Goal: Information Seeking & Learning: Learn about a topic

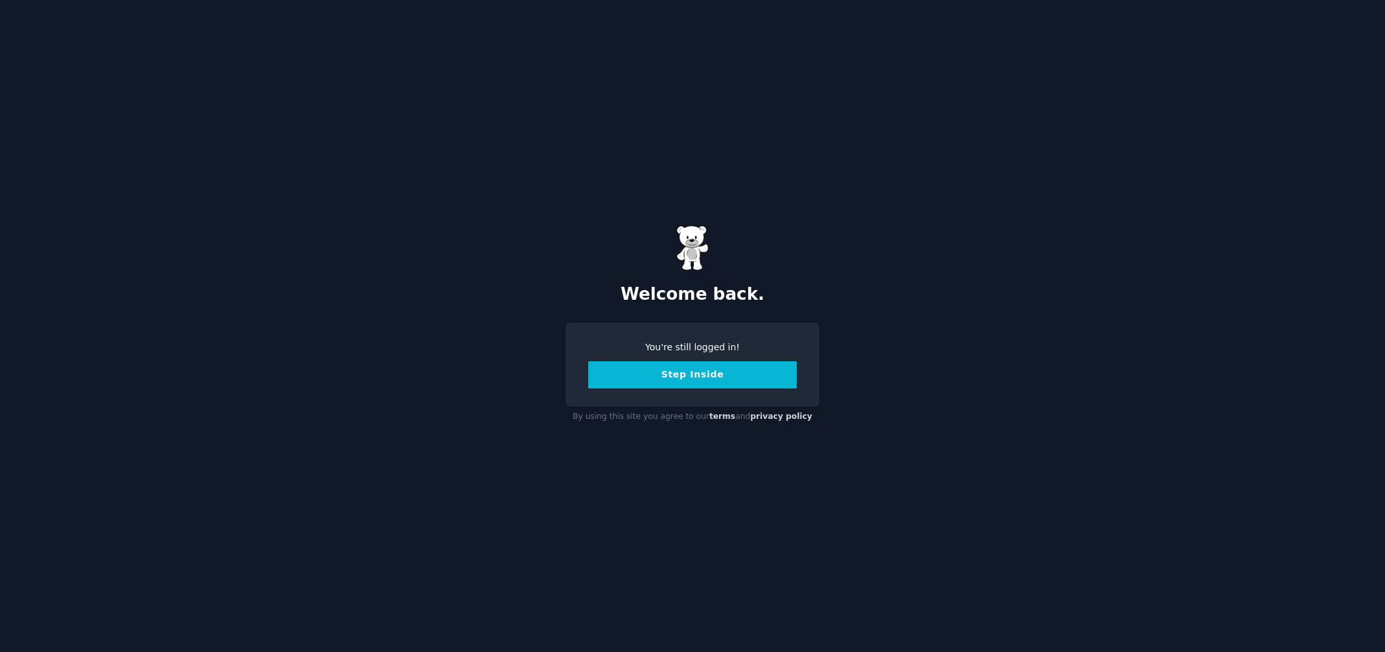
click at [739, 379] on button "Step Inside" at bounding box center [692, 375] width 209 height 27
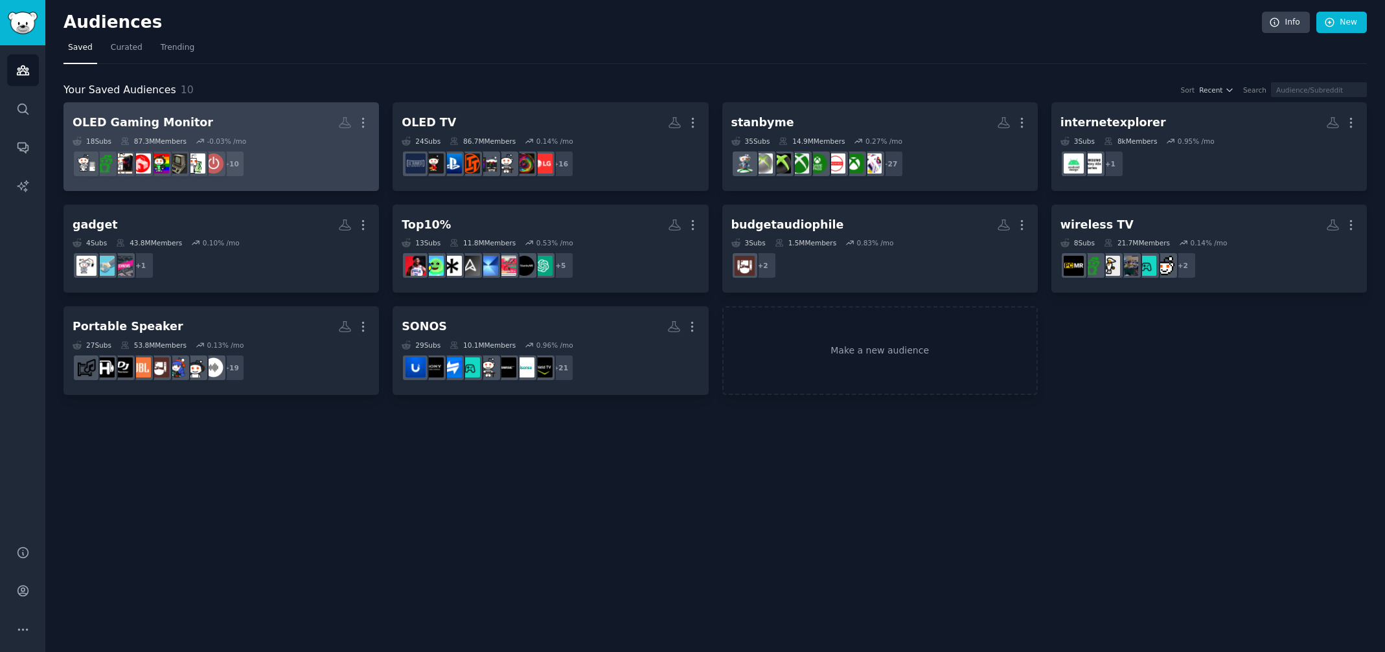
click at [263, 130] on h2 "OLED Gaming Monitor More" at bounding box center [221, 122] width 297 height 23
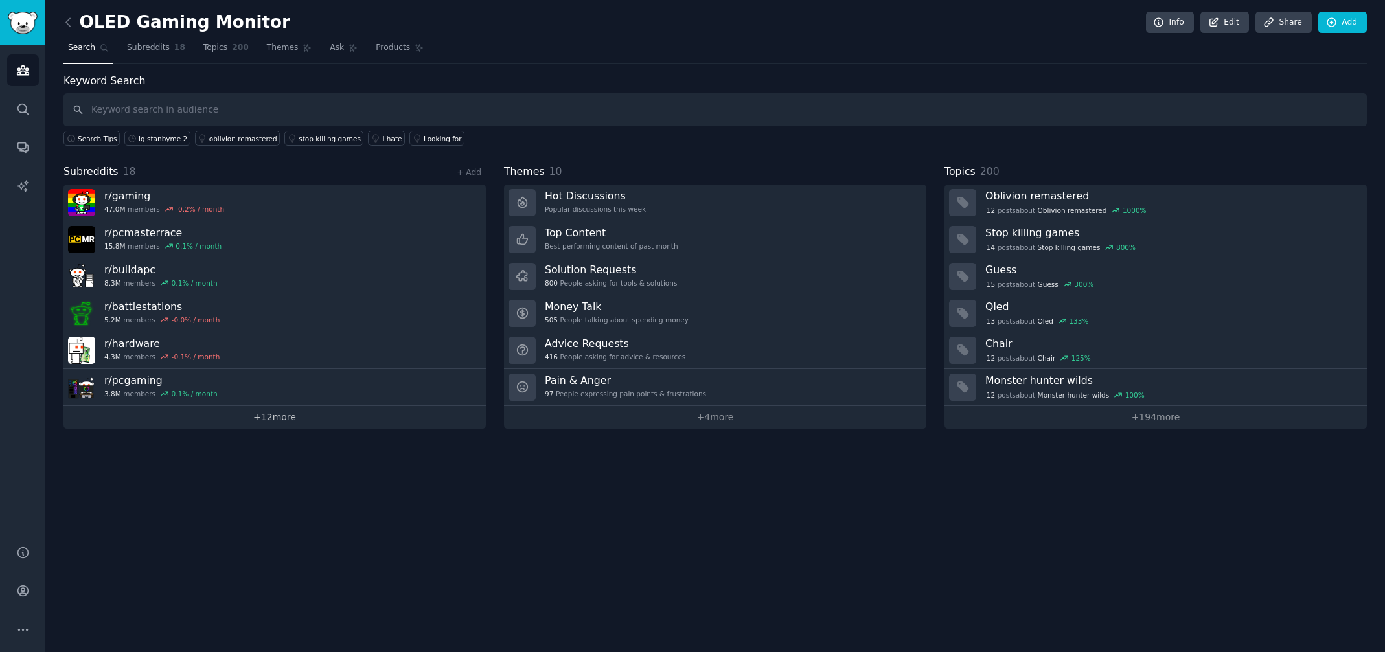
click at [296, 417] on link "+ 12 more" at bounding box center [275, 417] width 422 height 23
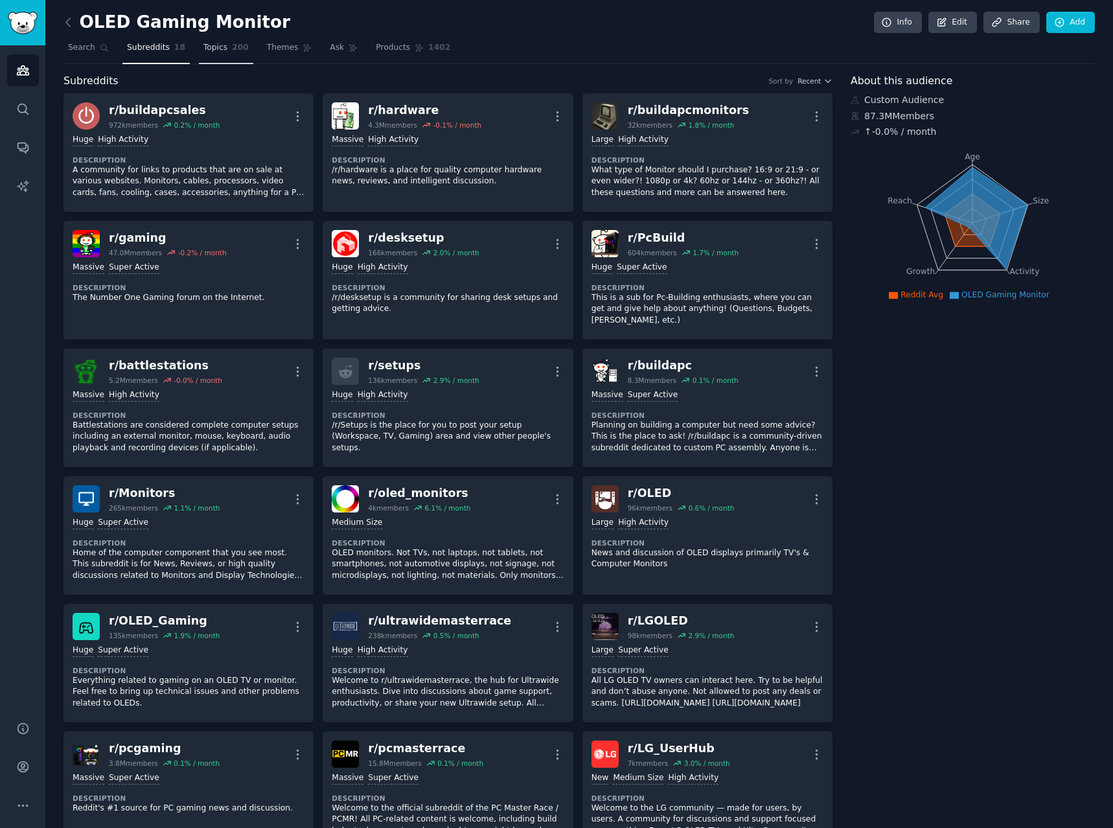
click at [221, 54] on link "Topics 200" at bounding box center [226, 51] width 54 height 27
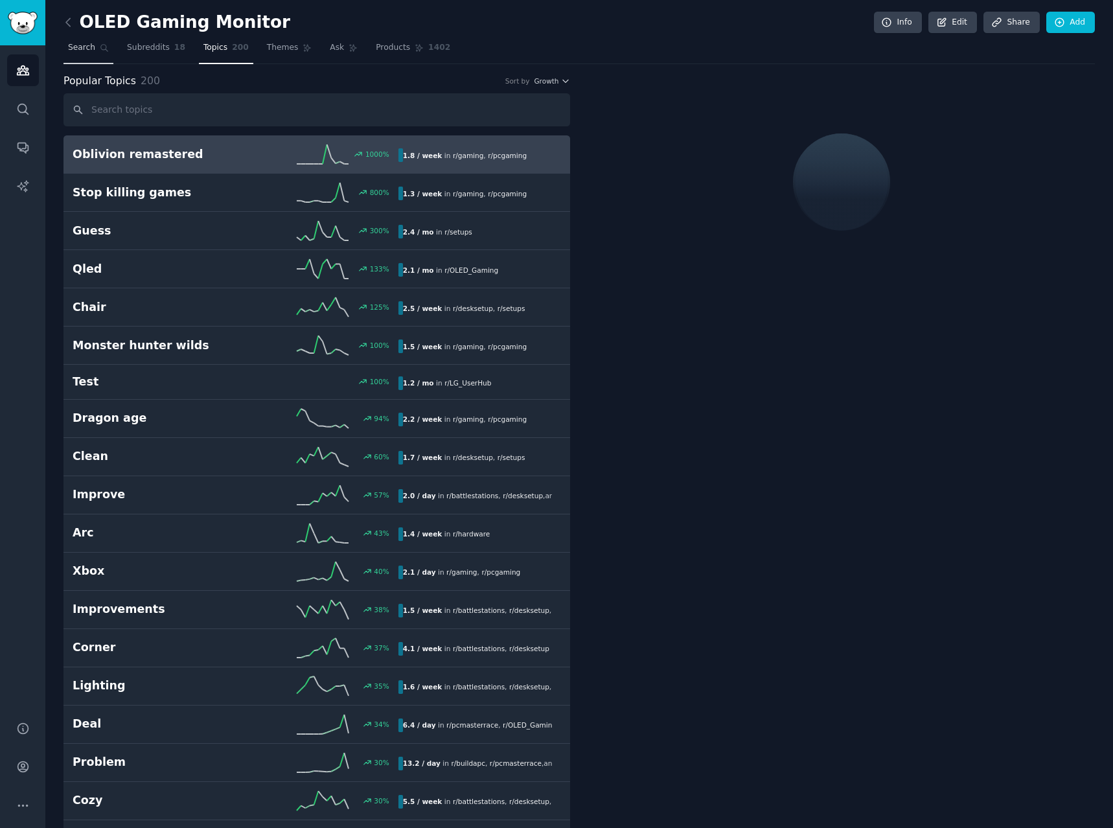
click at [91, 56] on link "Search" at bounding box center [89, 51] width 50 height 27
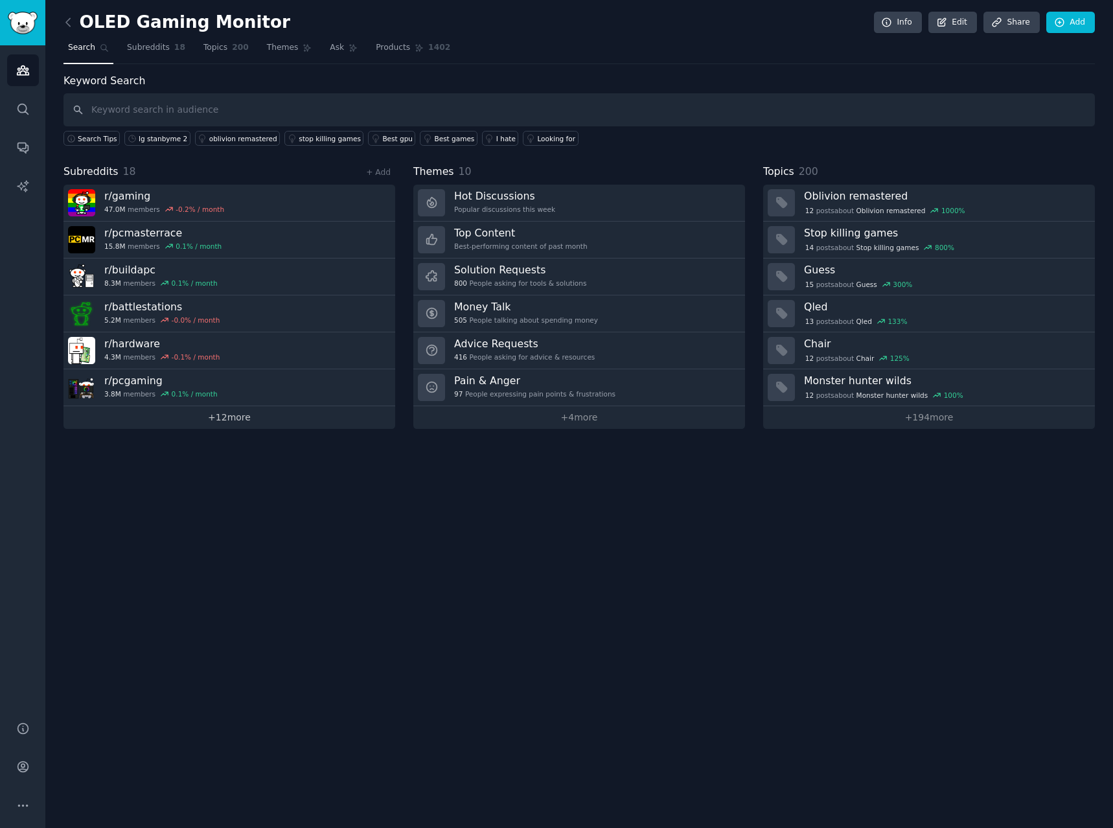
click at [231, 419] on link "+ 12 more" at bounding box center [230, 417] width 332 height 23
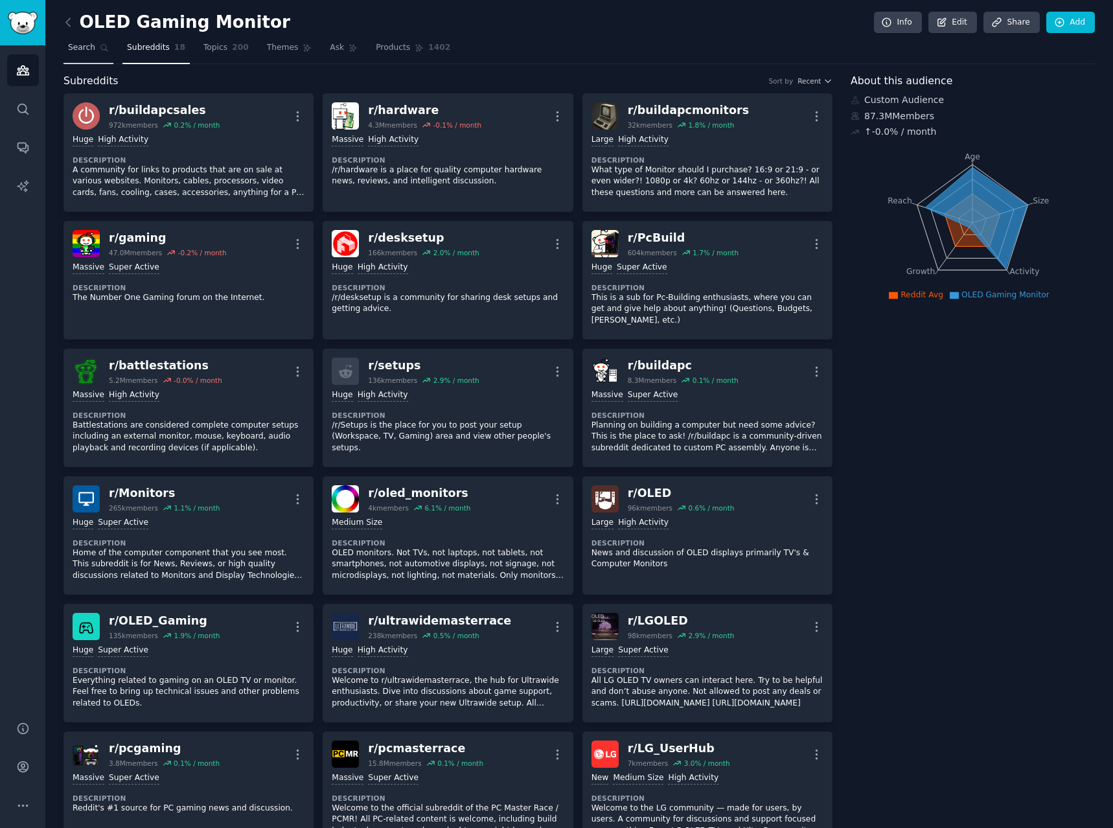
click at [93, 53] on link "Search" at bounding box center [89, 51] width 50 height 27
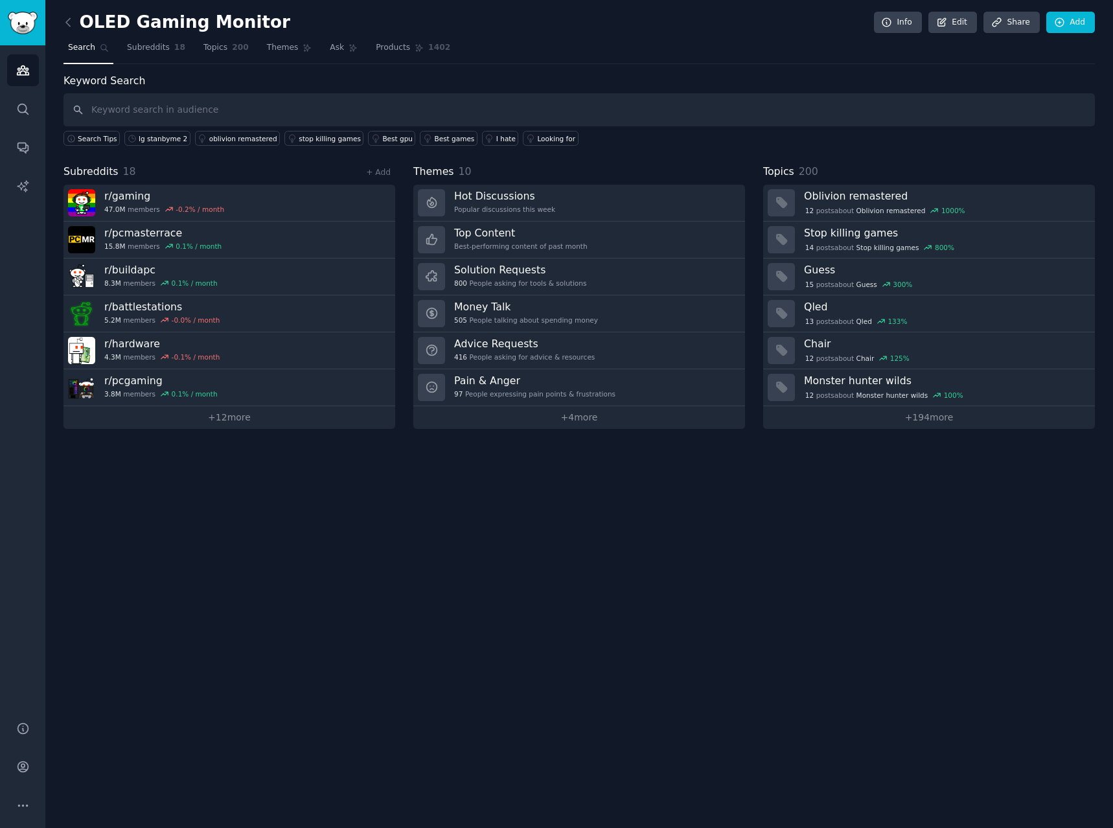
click at [307, 518] on div "OLED Gaming Monitor Info Edit Share Add Search Subreddits 18 Topics 200 Themes …" at bounding box center [579, 414] width 1068 height 828
click at [227, 111] on input "text" at bounding box center [580, 109] width 1032 height 33
paste input "samsung odyssey, samsung g9, odyssey g9"
type input "samsung odyssey, samsung g9, odyssey g9"
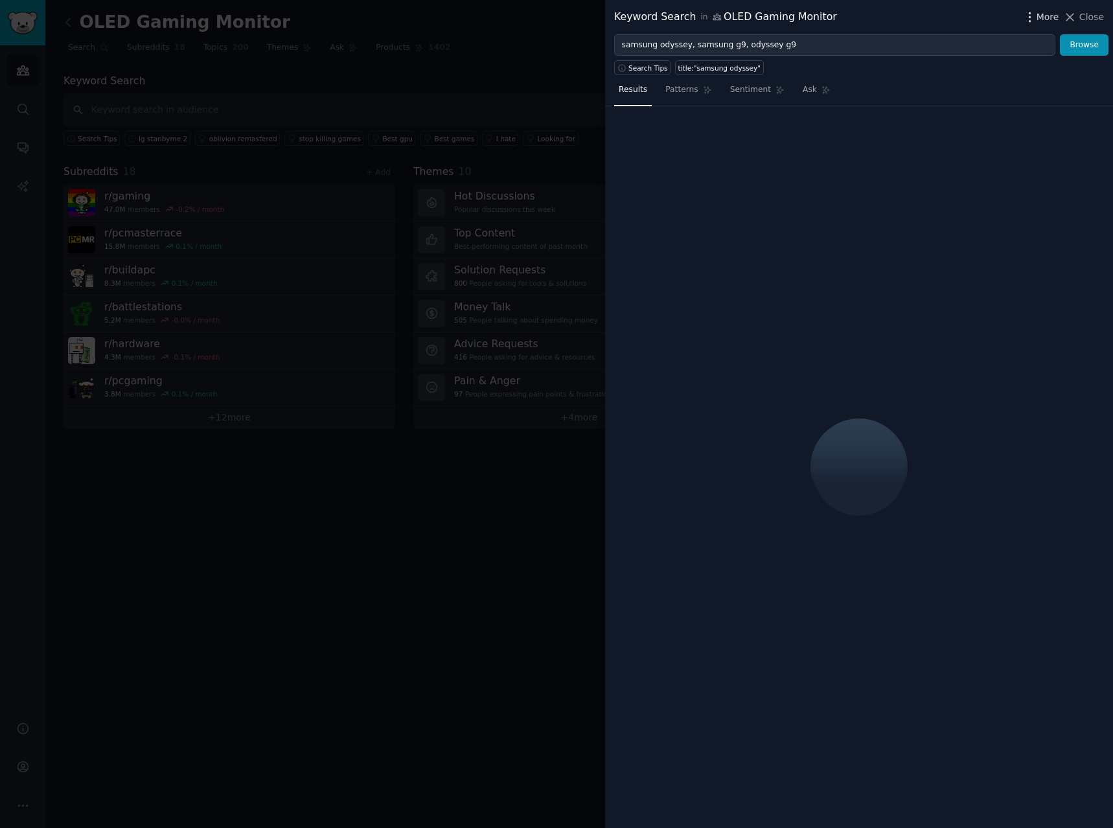
click at [1037, 17] on icon "button" at bounding box center [1030, 17] width 14 height 14
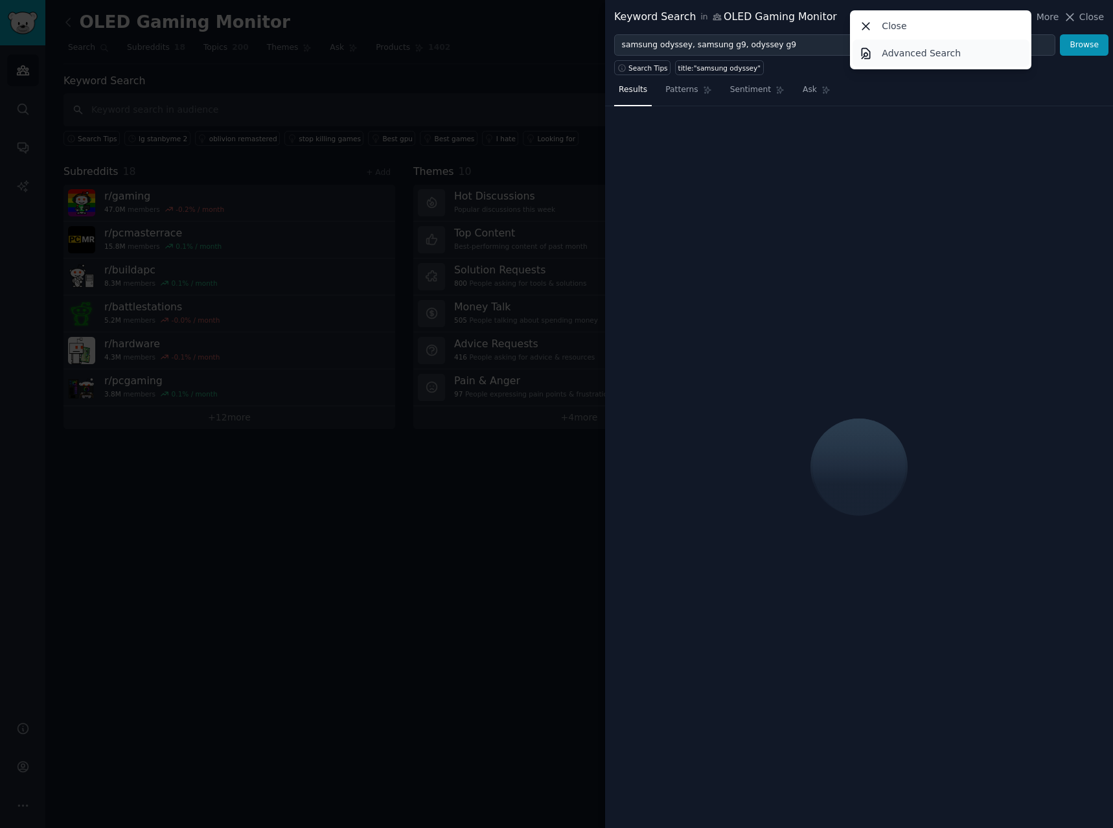
click at [925, 54] on p "Advanced Search" at bounding box center [921, 54] width 79 height 14
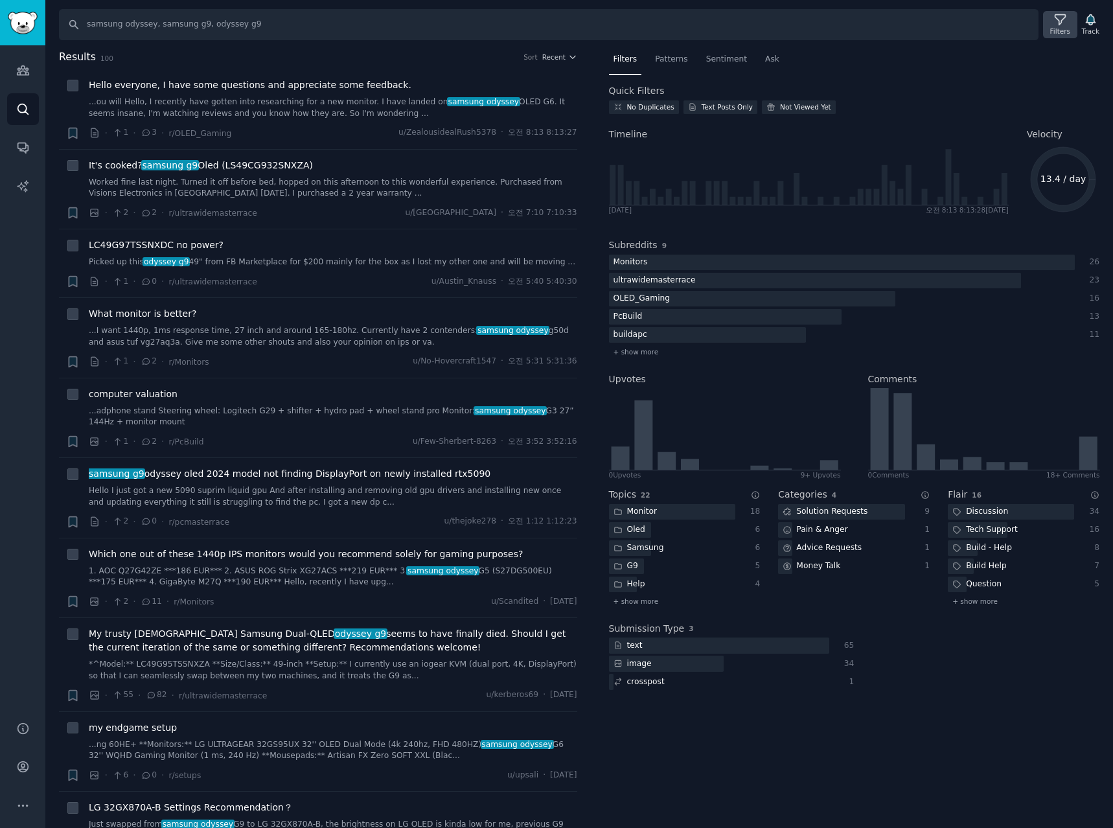
click at [1057, 19] on icon at bounding box center [1061, 20] width 14 height 14
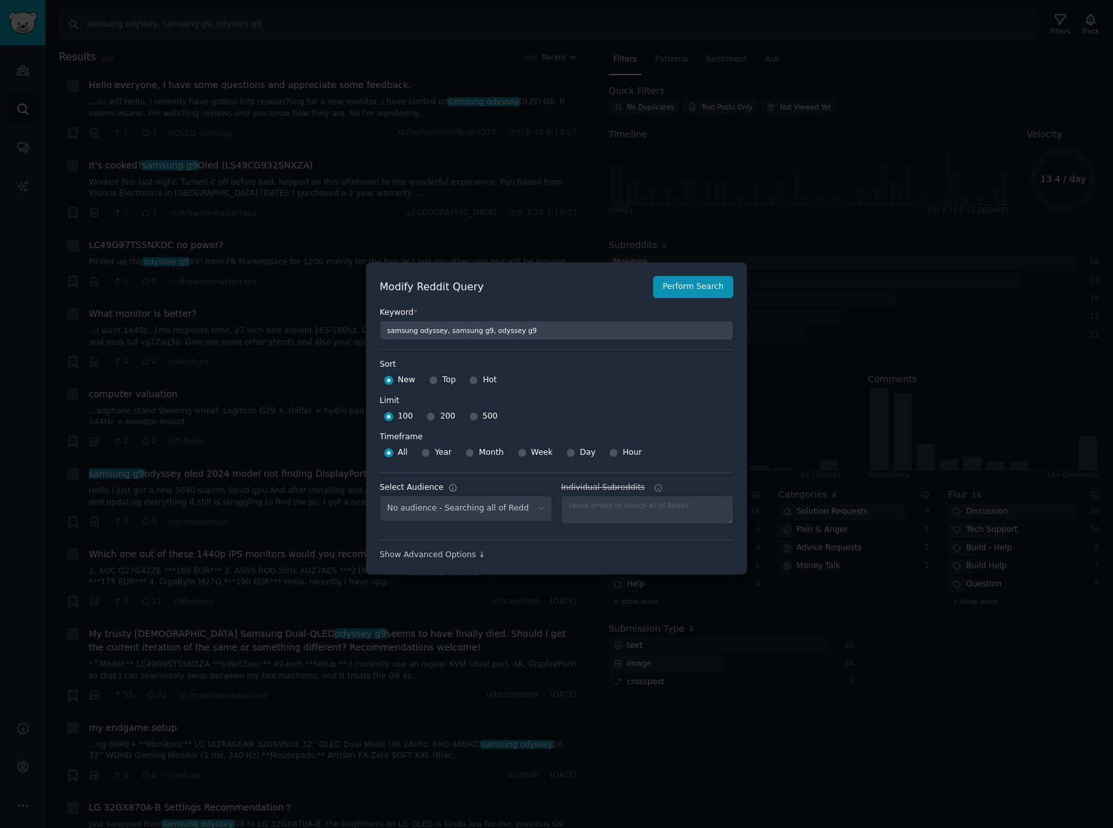
select select "a094687530"
click at [518, 455] on input "Week" at bounding box center [522, 452] width 9 height 9
radio input "true"
click at [469, 416] on input "500" at bounding box center [473, 416] width 9 height 9
radio input "true"
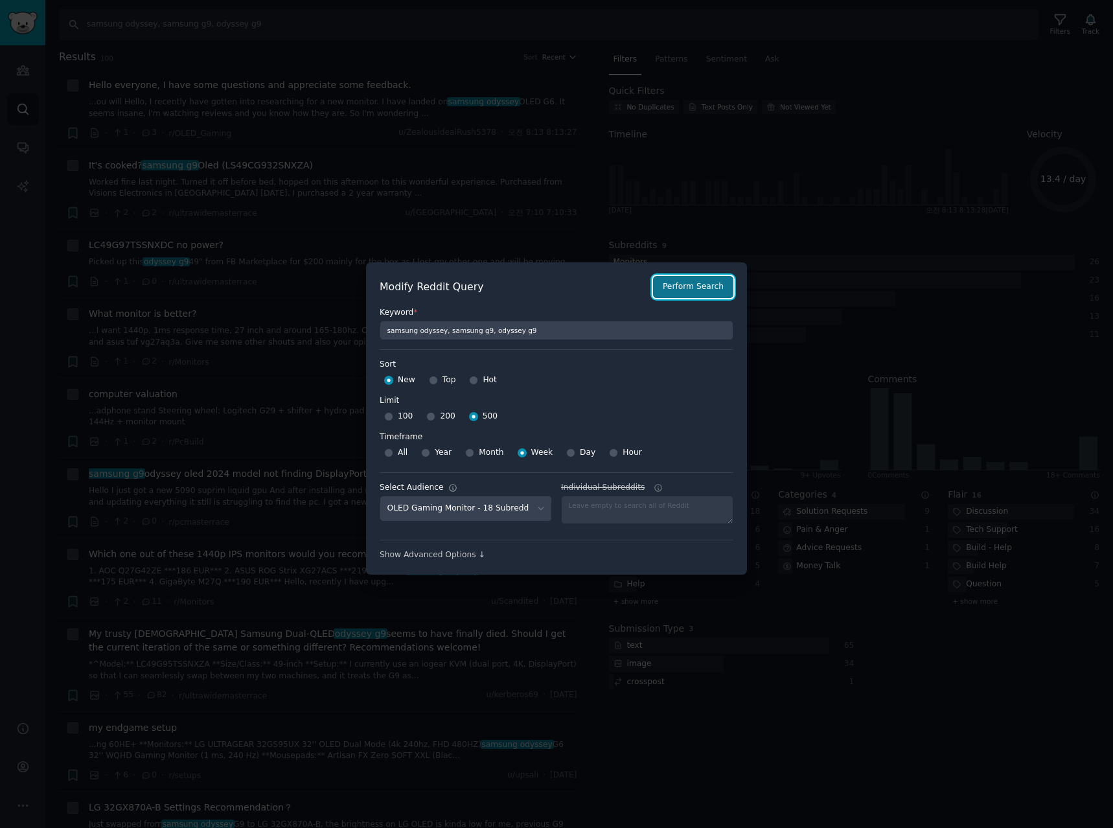
click at [700, 278] on button "Perform Search" at bounding box center [693, 287] width 80 height 22
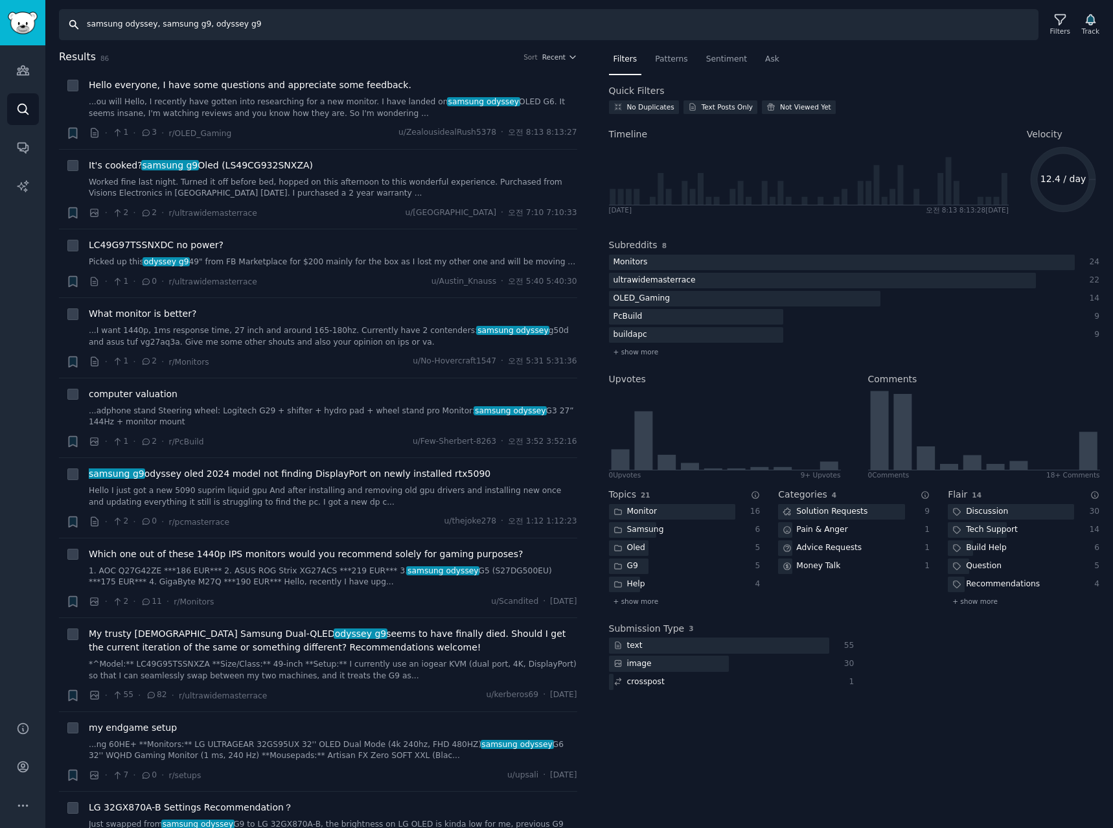
drag, startPoint x: 290, startPoint y: 31, endPoint x: 309, endPoint y: 25, distance: 20.3
click at [291, 31] on input "samsung odyssey, samsung g9, odyssey g9" at bounding box center [549, 24] width 980 height 31
drag, startPoint x: 330, startPoint y: 23, endPoint x: -228, endPoint y: 27, distance: 557.9
click at [0, 27] on html "Audiences Search Conversations AI Reports Help Account More Search samsung odys…" at bounding box center [556, 414] width 1113 height 828
paste input "LG ultragear, 5k2k, gx9, 45gx950a, ultragear"
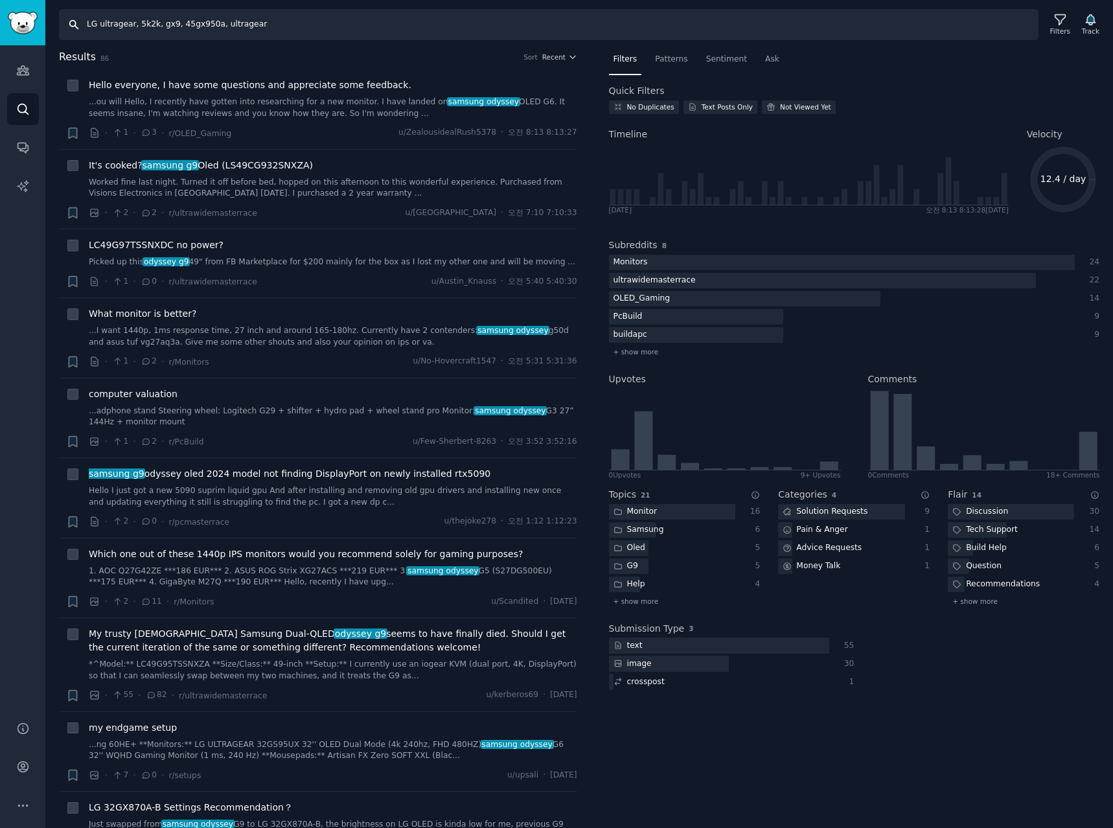
type input "LG ultragear, 5k2k, gx9, 45gx950a, ultragear"
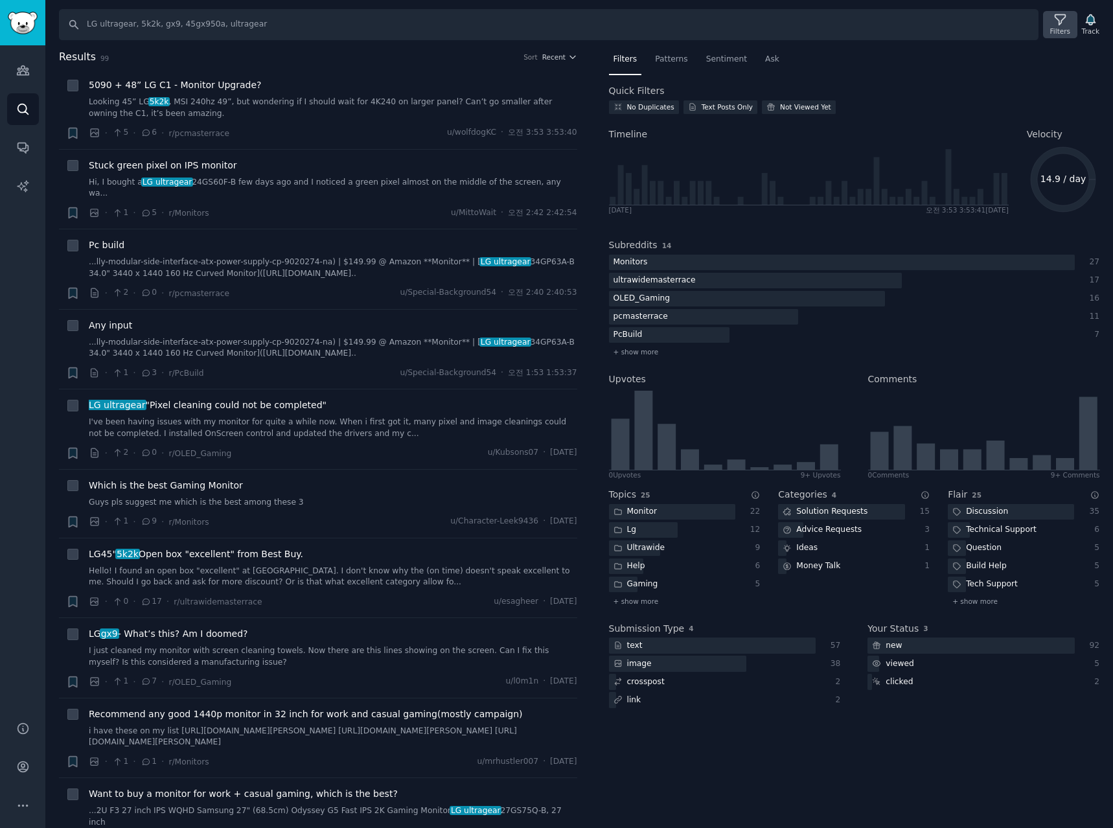
click at [1065, 30] on div "Filters" at bounding box center [1060, 31] width 20 height 9
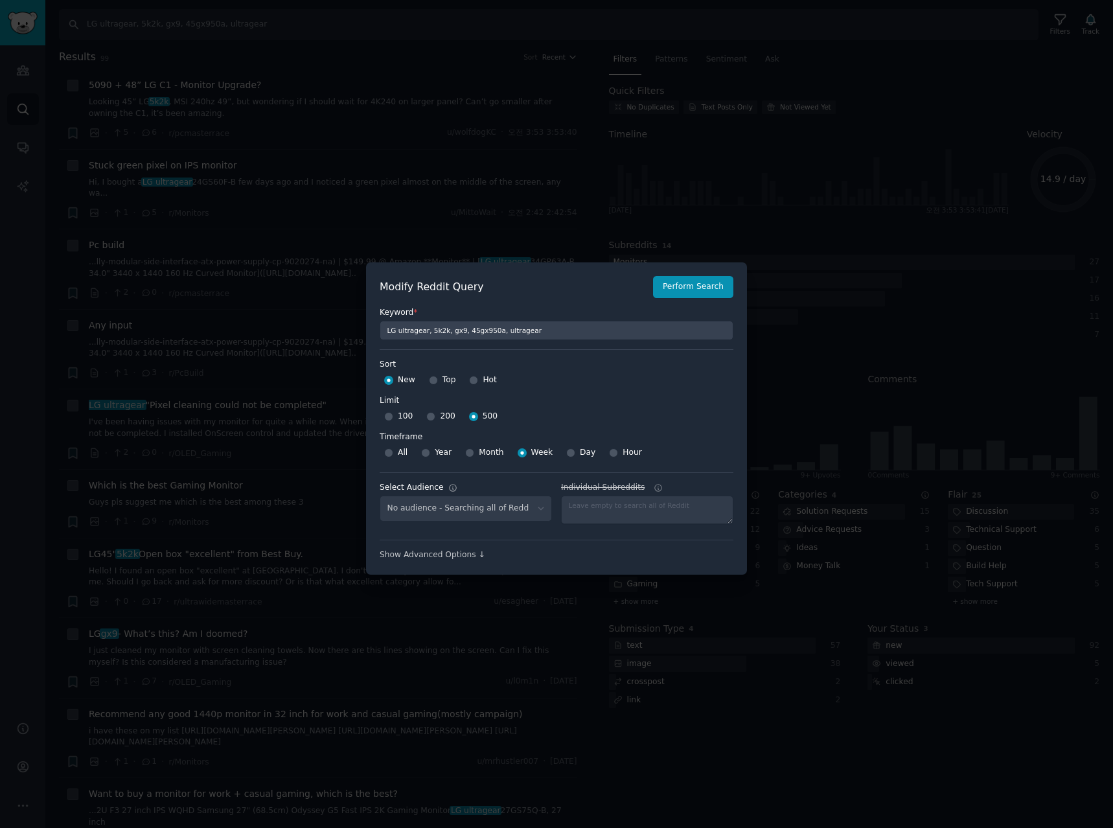
select select "a094687530"
click at [886, 69] on div at bounding box center [556, 414] width 1113 height 828
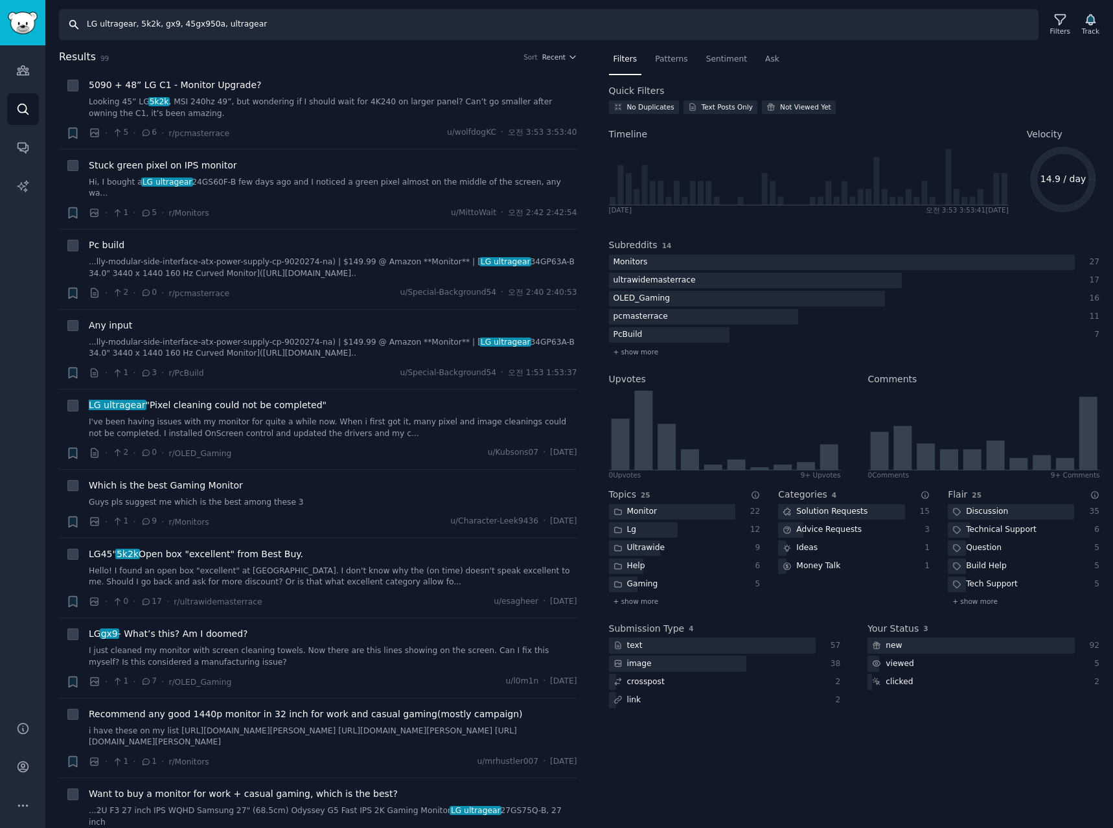
drag, startPoint x: 272, startPoint y: 23, endPoint x: -275, endPoint y: 5, distance: 547.2
click at [0, 5] on html "Conversations Audiences Search Conversations AI Reports Help Account More Searc…" at bounding box center [556, 414] width 1113 height 828
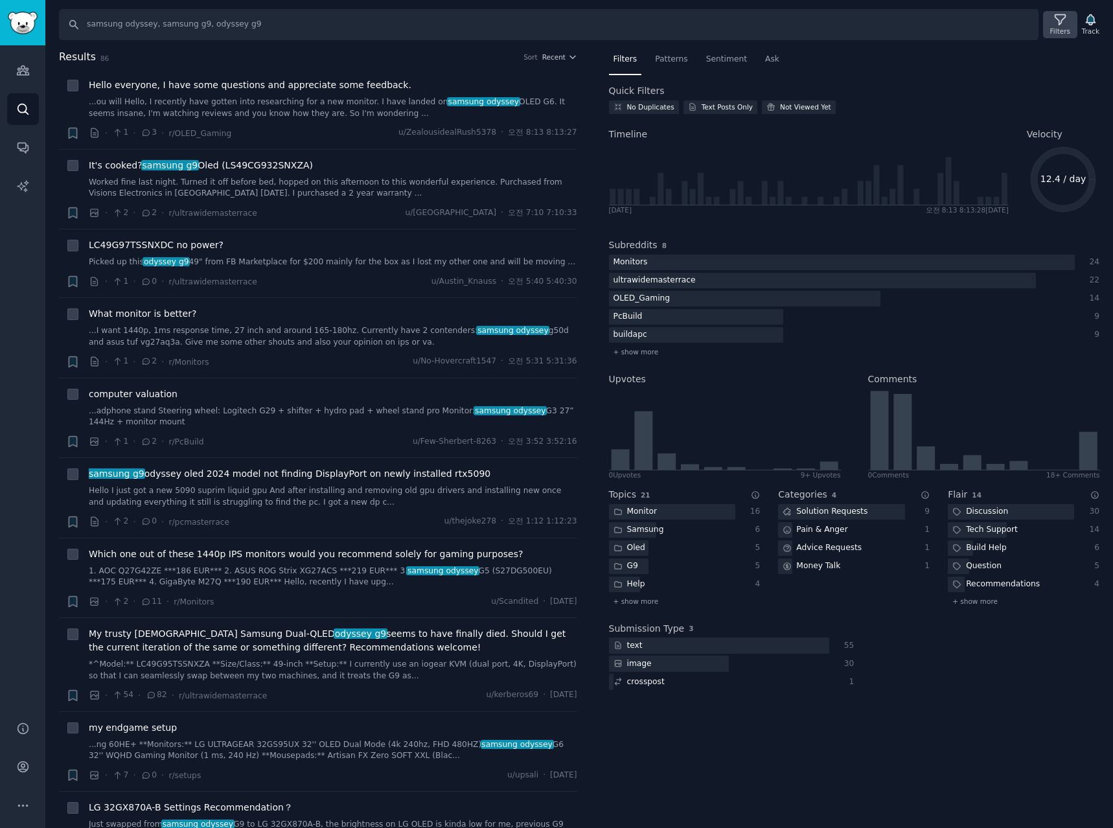
click at [1054, 23] on div "Filters" at bounding box center [1060, 24] width 34 height 27
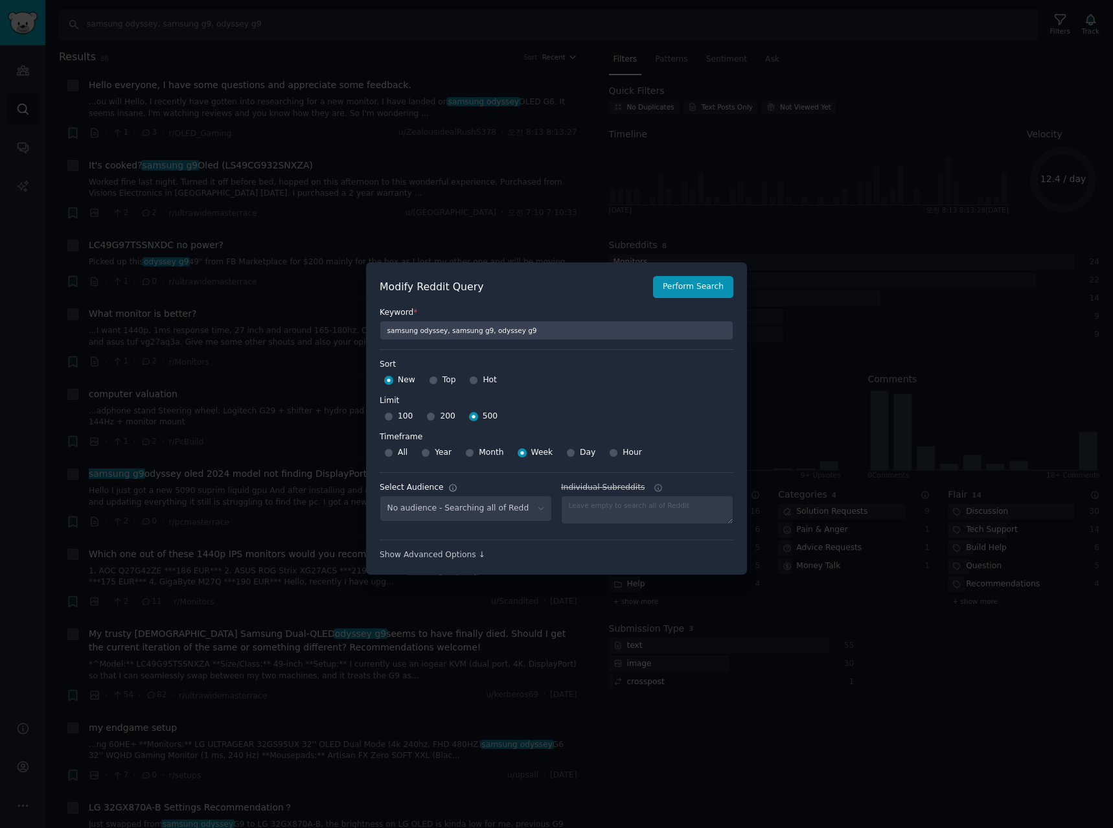
select select "a094687530"
click at [771, 29] on div at bounding box center [556, 414] width 1113 height 828
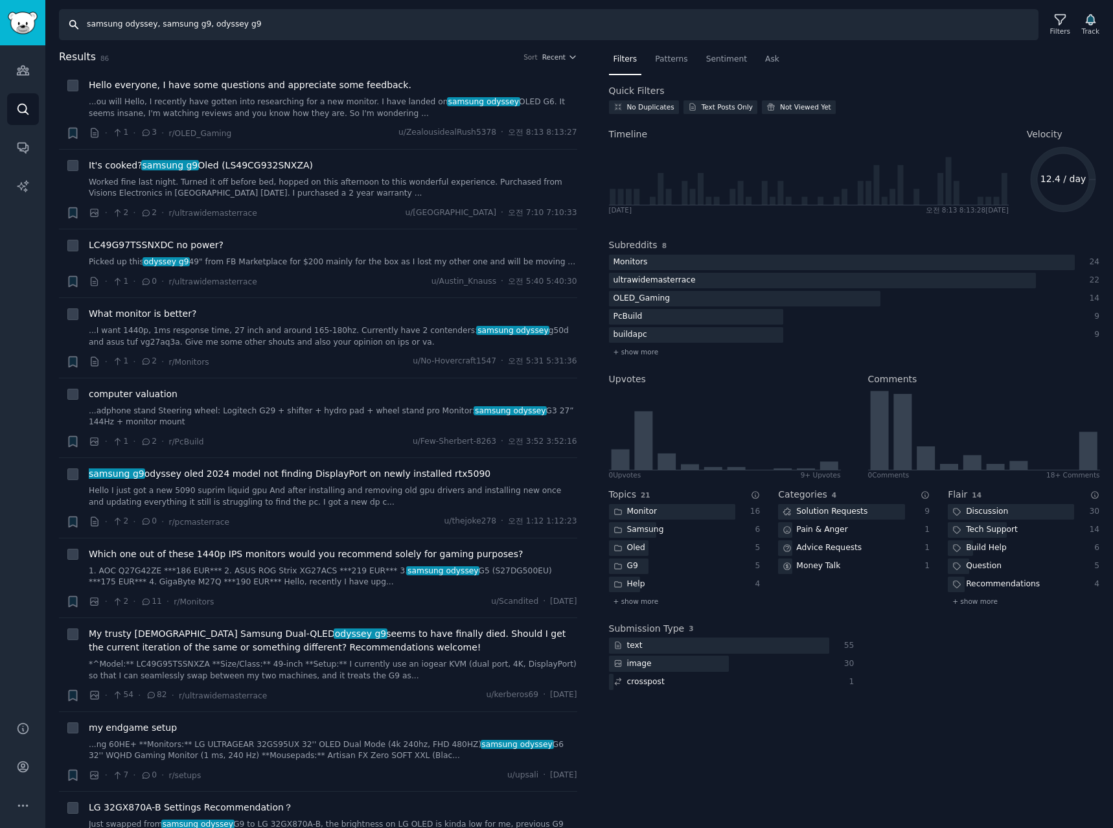
drag, startPoint x: 267, startPoint y: 23, endPoint x: -310, endPoint y: 13, distance: 577.4
click at [0, 13] on html "Audiences Search Conversations AI Reports Help Account More Search samsung odys…" at bounding box center [556, 414] width 1113 height 828
click at [317, 24] on input "samsung odyssey, samsung g9, odyssey g9" at bounding box center [549, 24] width 980 height 31
drag, startPoint x: 374, startPoint y: 29, endPoint x: -192, endPoint y: 2, distance: 567.0
click at [0, 2] on html "Audiences Search Conversations AI Reports Help Account More Search samsung odys…" at bounding box center [556, 414] width 1113 height 828
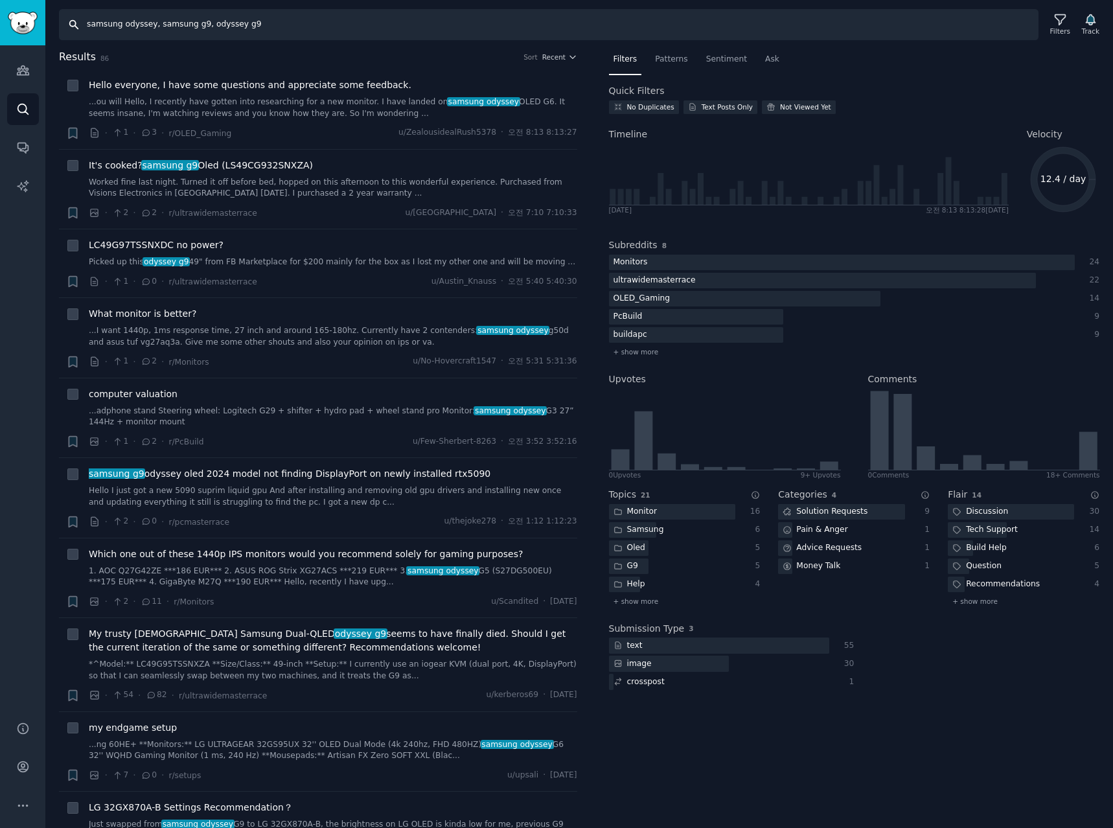
paste input "LG ultragear, 5k2k, gx9, 45gx950a, ultragear"
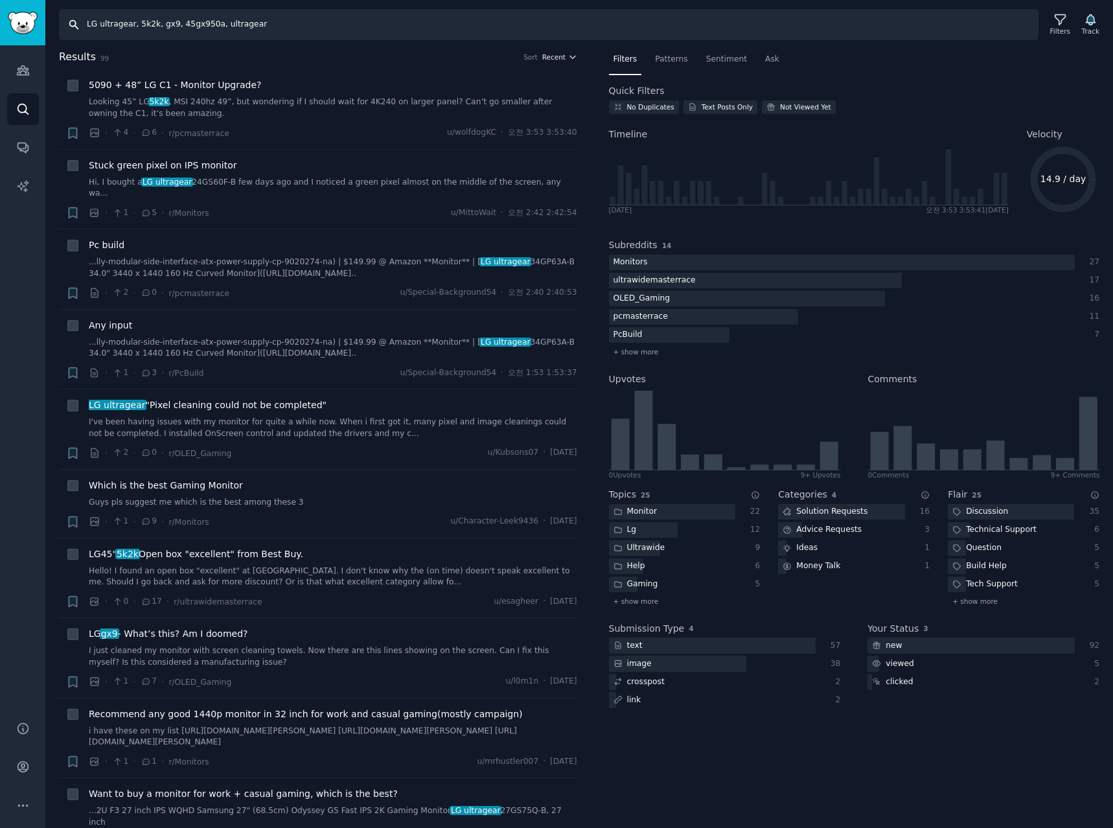
click at [563, 58] on button "Recent" at bounding box center [559, 56] width 35 height 9
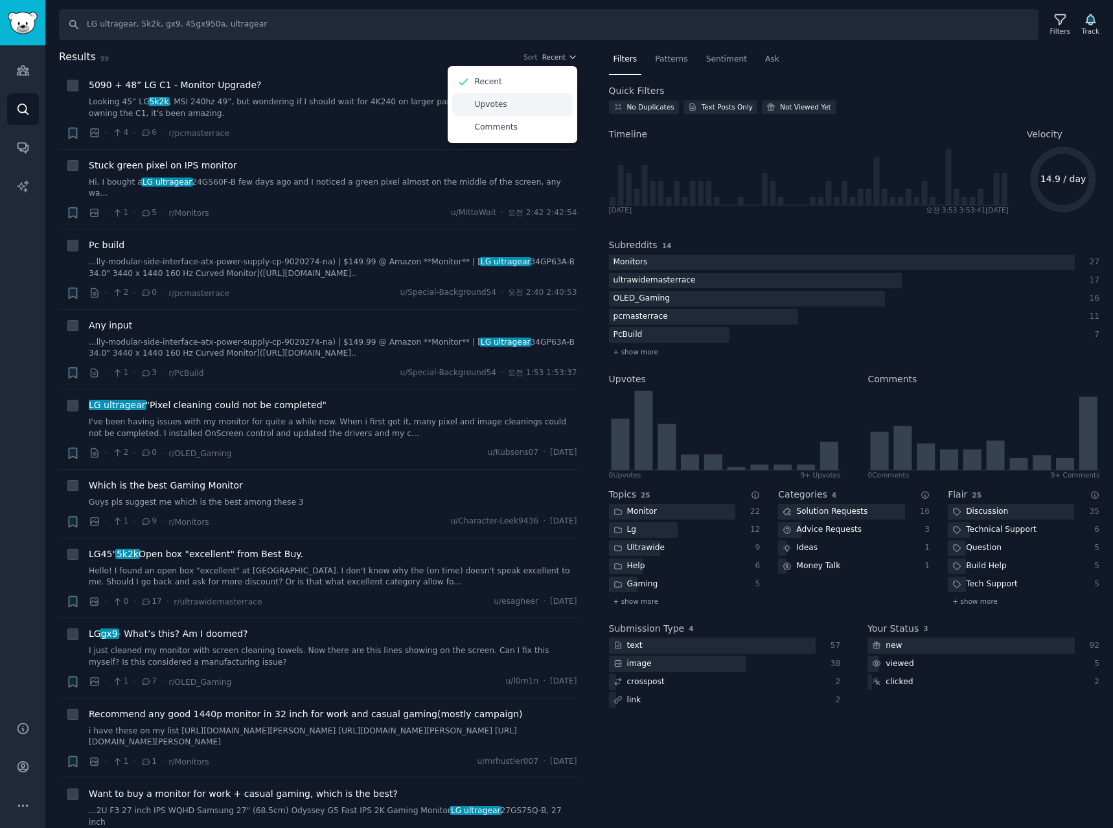
click at [483, 104] on p "Upvotes" at bounding box center [491, 105] width 32 height 12
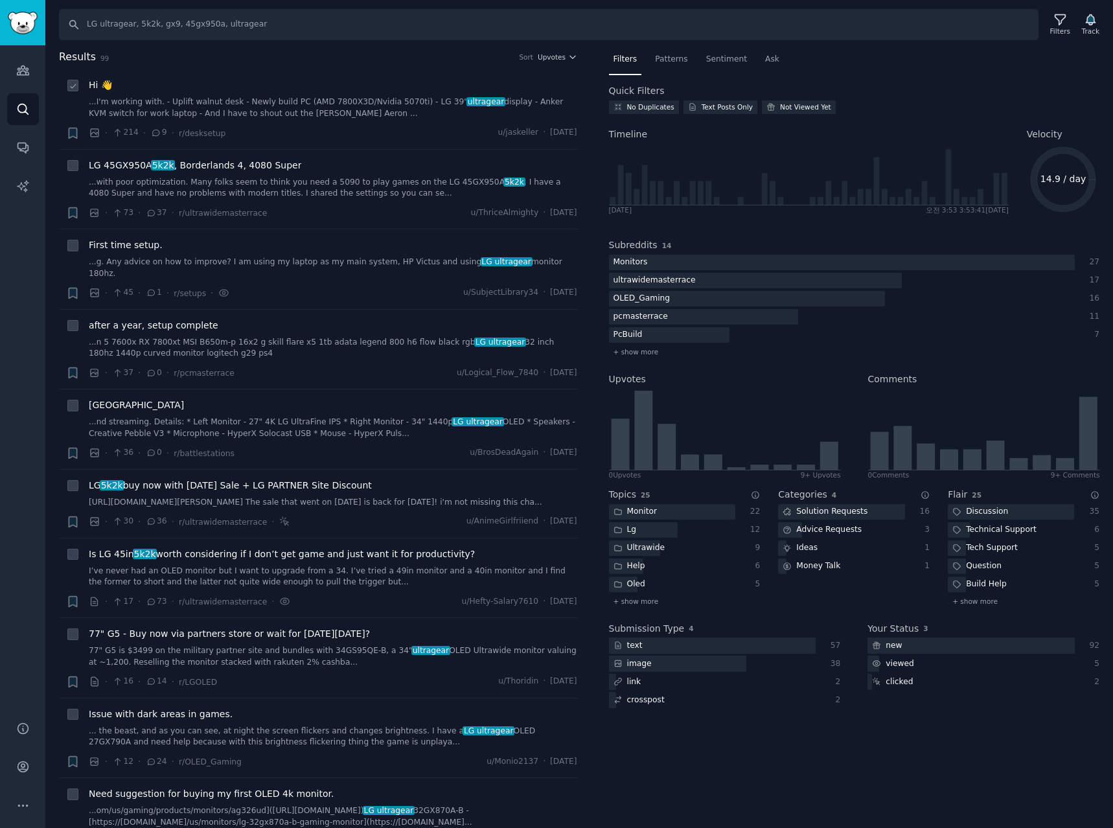
click at [380, 98] on link "...I'm working with. - Uplift walnut desk - Newly build PC (AMD 7800X3D/Nvidia …" at bounding box center [333, 108] width 489 height 23
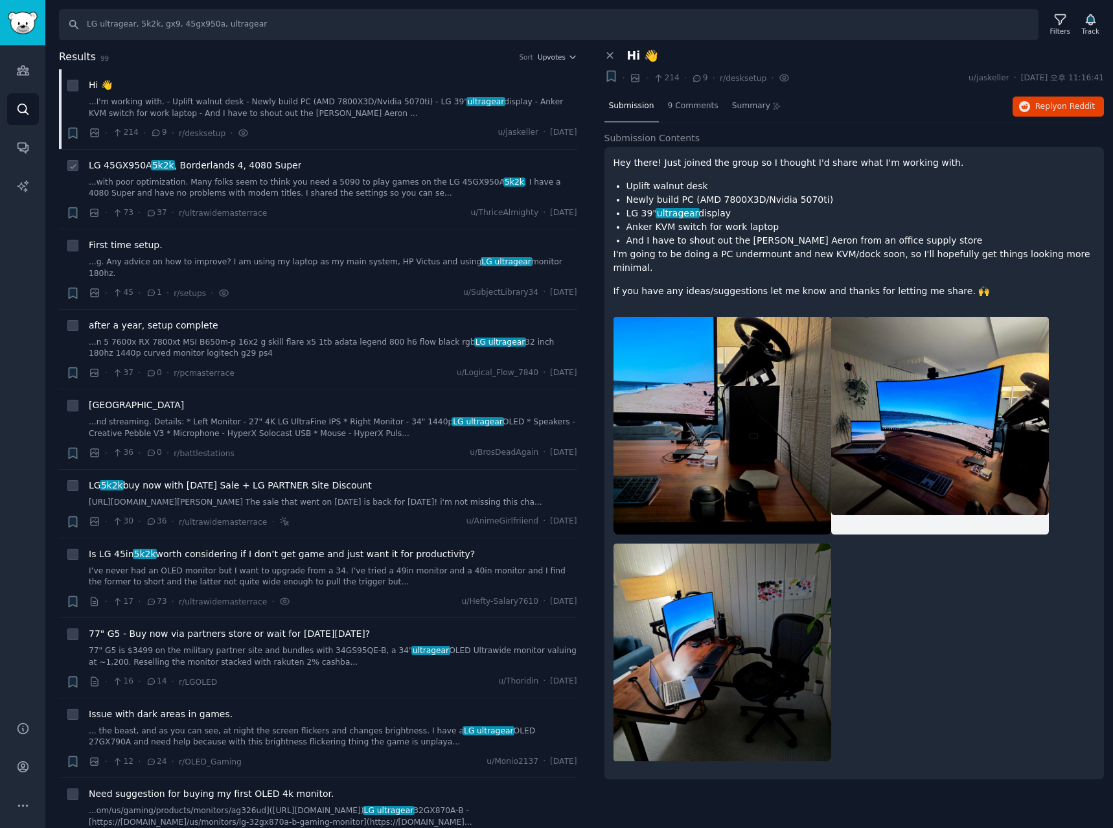
click at [258, 165] on span "LG 45GX950A 5k2k , Borderlands 4, 4080 Super" at bounding box center [195, 166] width 213 height 14
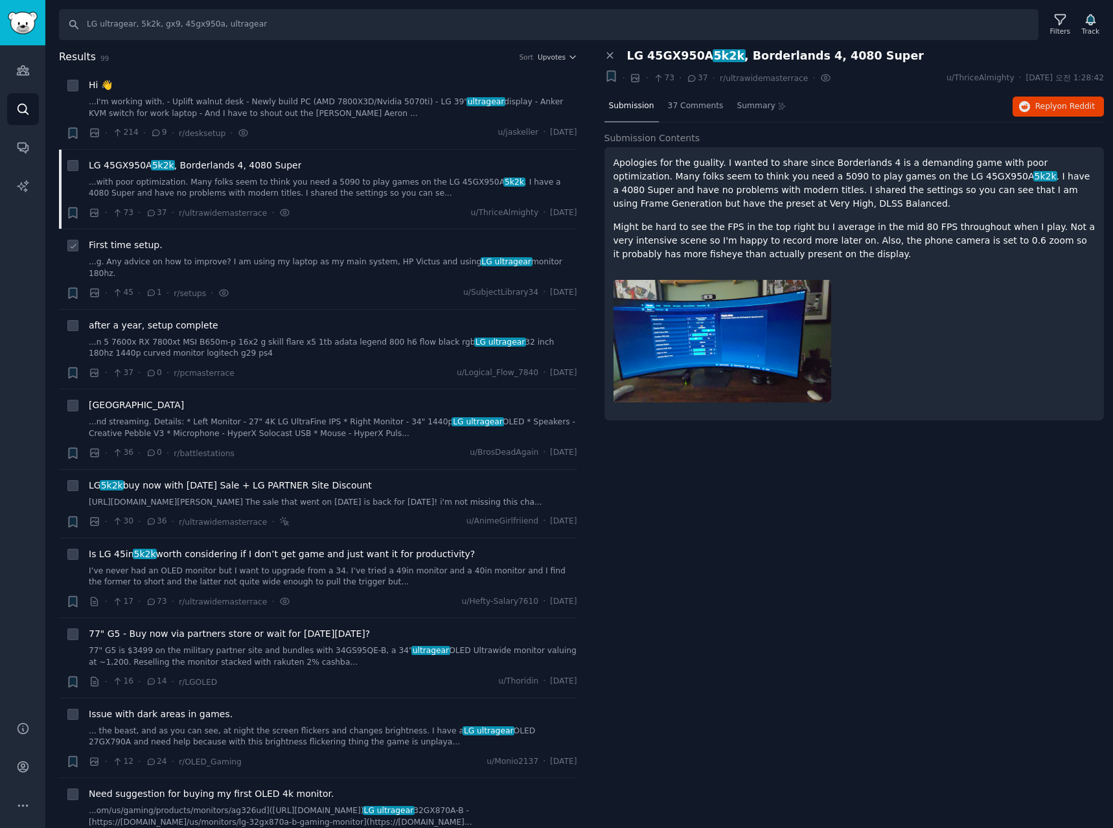
click at [259, 252] on div "First time setup. ...g. Any advice on how to improve? I am using my laptop as m…" at bounding box center [333, 258] width 489 height 41
click at [154, 253] on div "First time setup. ...g. Any advice on how to improve? I am using my laptop as m…" at bounding box center [333, 258] width 489 height 41
click at [192, 319] on span "after a year, setup complete" at bounding box center [154, 326] width 130 height 14
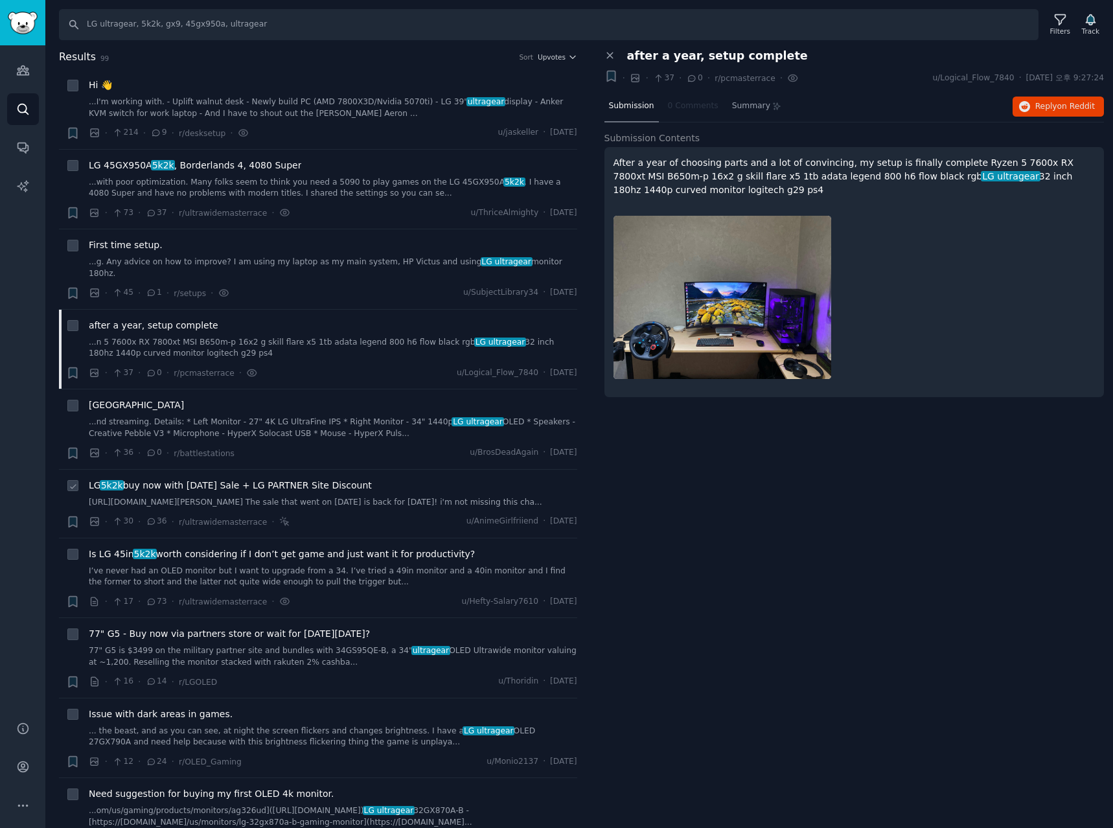
click at [312, 479] on span "LG 5k2k buy now with Labor Day Sale + LG PARTNER Site Discount" at bounding box center [230, 486] width 283 height 14
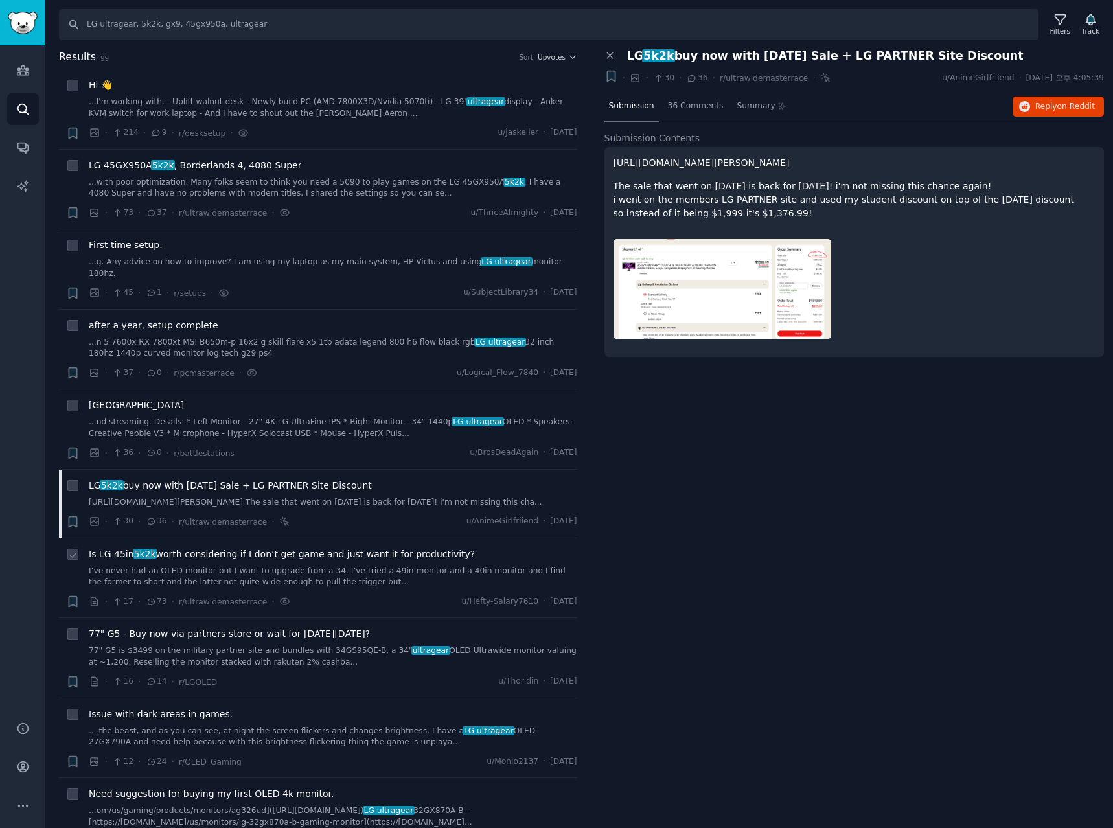
click at [327, 558] on span "Is LG 45in 5k2k worth considering if I don’t get game and just want it for prod…" at bounding box center [282, 555] width 386 height 14
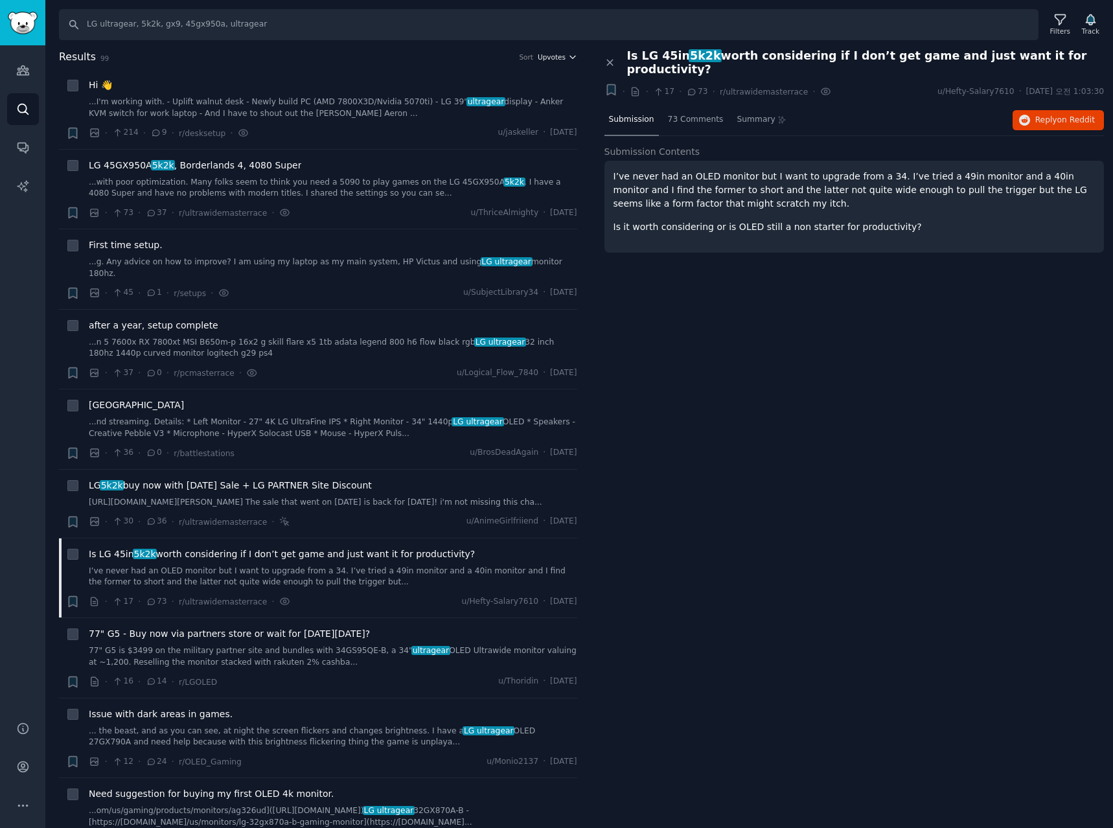
click at [551, 56] on span "Upvotes" at bounding box center [552, 56] width 28 height 9
click at [495, 129] on p "Comments" at bounding box center [496, 128] width 43 height 12
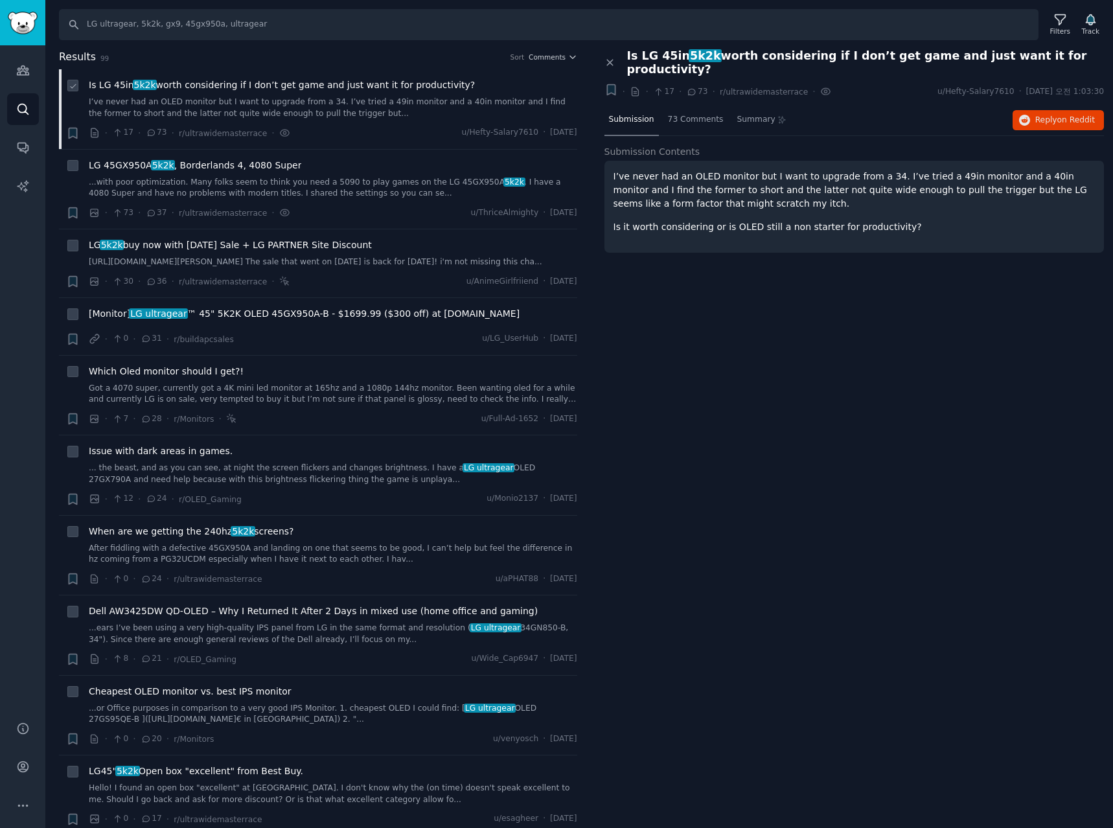
click at [360, 83] on span "Is LG 45in 5k2k worth considering if I don’t get game and just want it for prod…" at bounding box center [282, 85] width 386 height 14
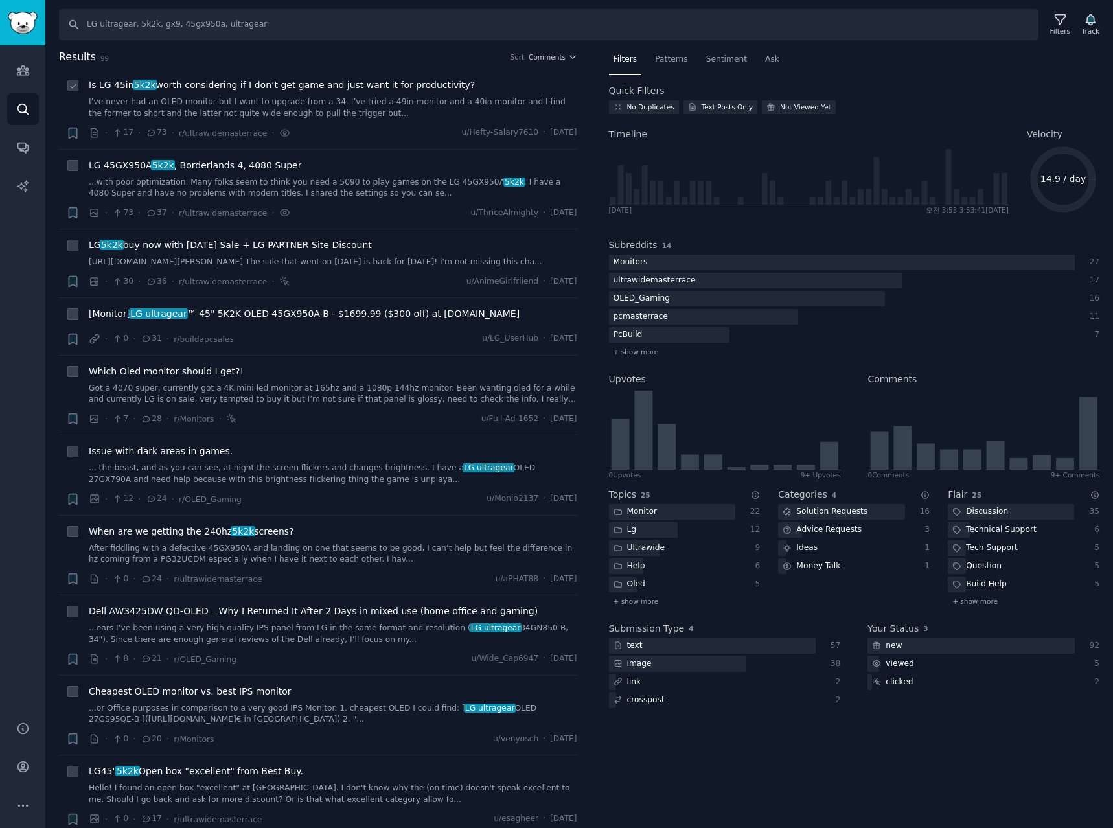
click at [296, 80] on span "Is LG 45in 5k2k worth considering if I don’t get game and just want it for prod…" at bounding box center [282, 85] width 386 height 14
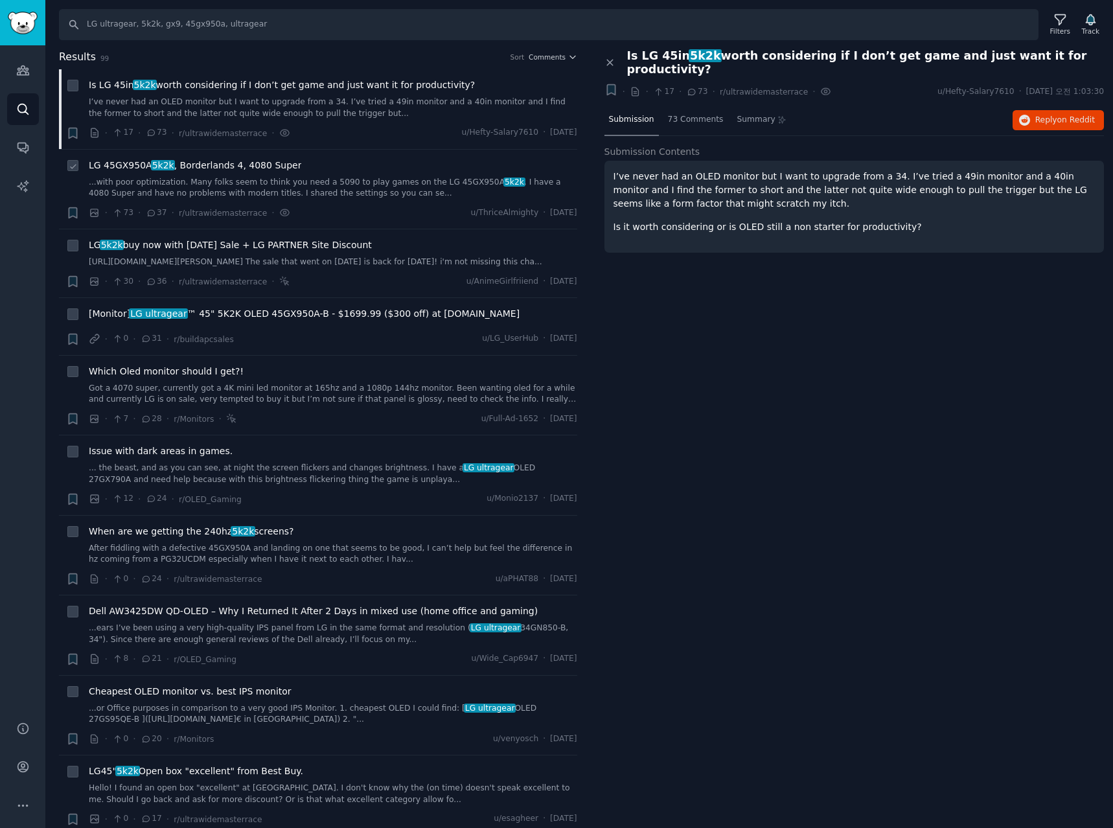
click at [256, 166] on span "LG 45GX950A 5k2k , Borderlands 4, 4080 Super" at bounding box center [195, 166] width 213 height 14
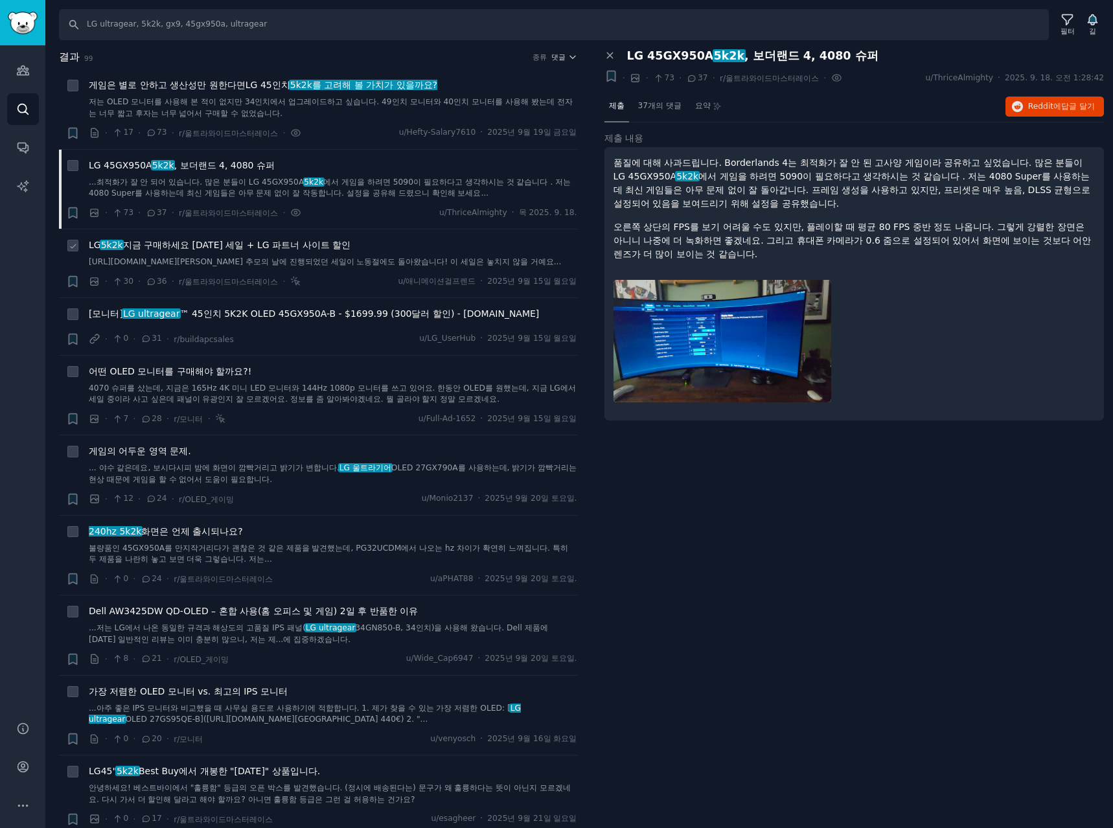
click at [226, 249] on font "지금 구매하세요 노동절 세일 + LG 파트너 사이트 할인" at bounding box center [236, 245] width 227 height 10
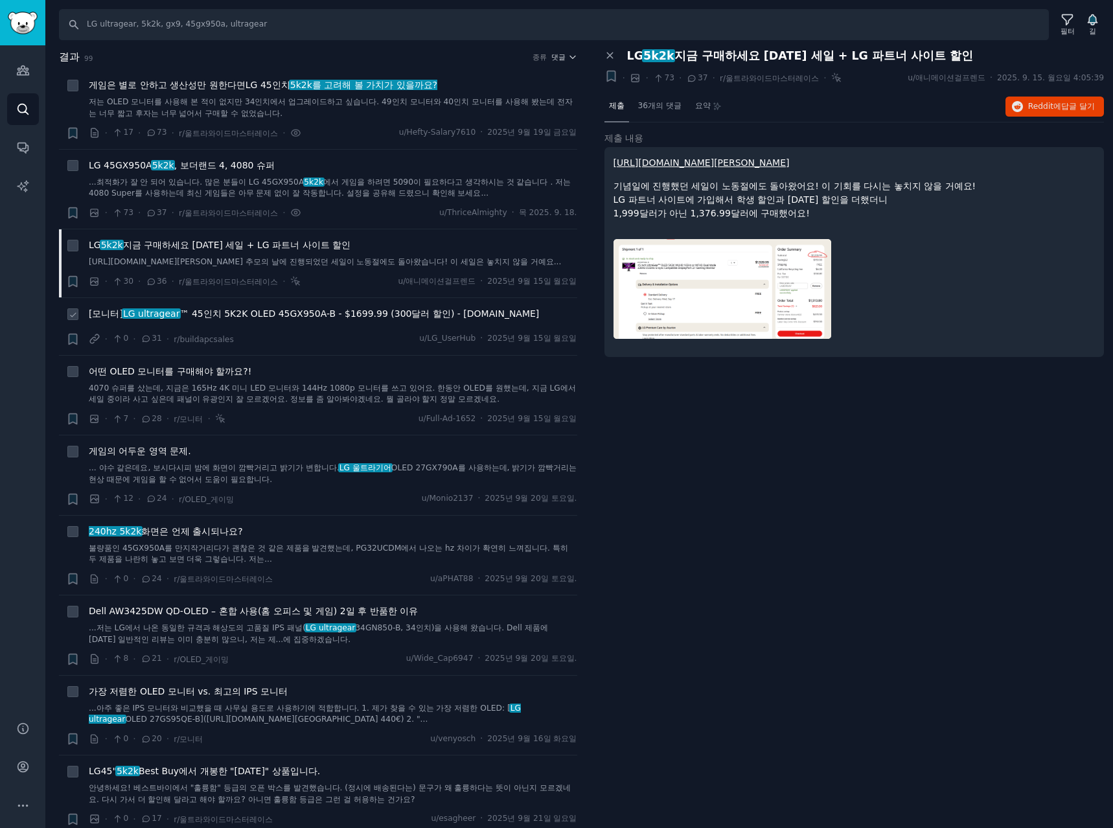
click at [207, 319] on font "™ 45인치 5K2K OLED 45GX950A-B - $1699.99 (300달러 할인) - LG.com" at bounding box center [359, 313] width 360 height 10
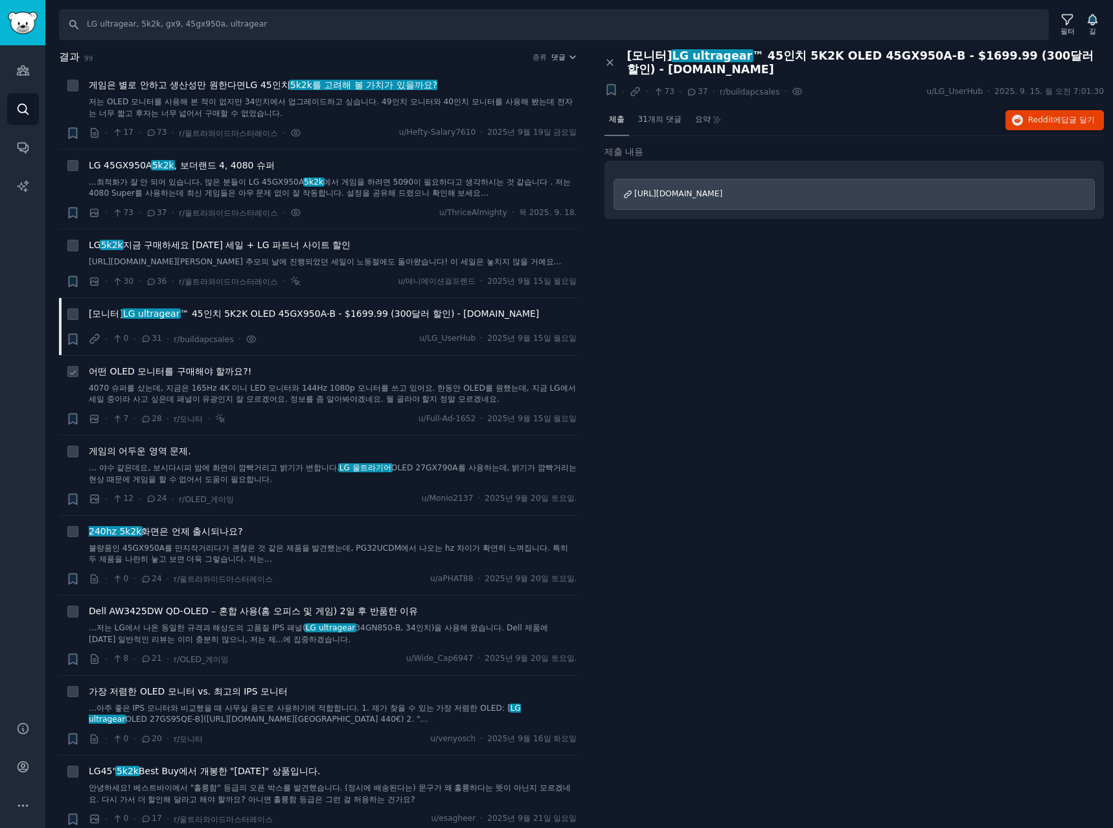
click at [218, 376] on font "어떤 OLED 모니터를 구매해야 할까요?!" at bounding box center [170, 371] width 163 height 10
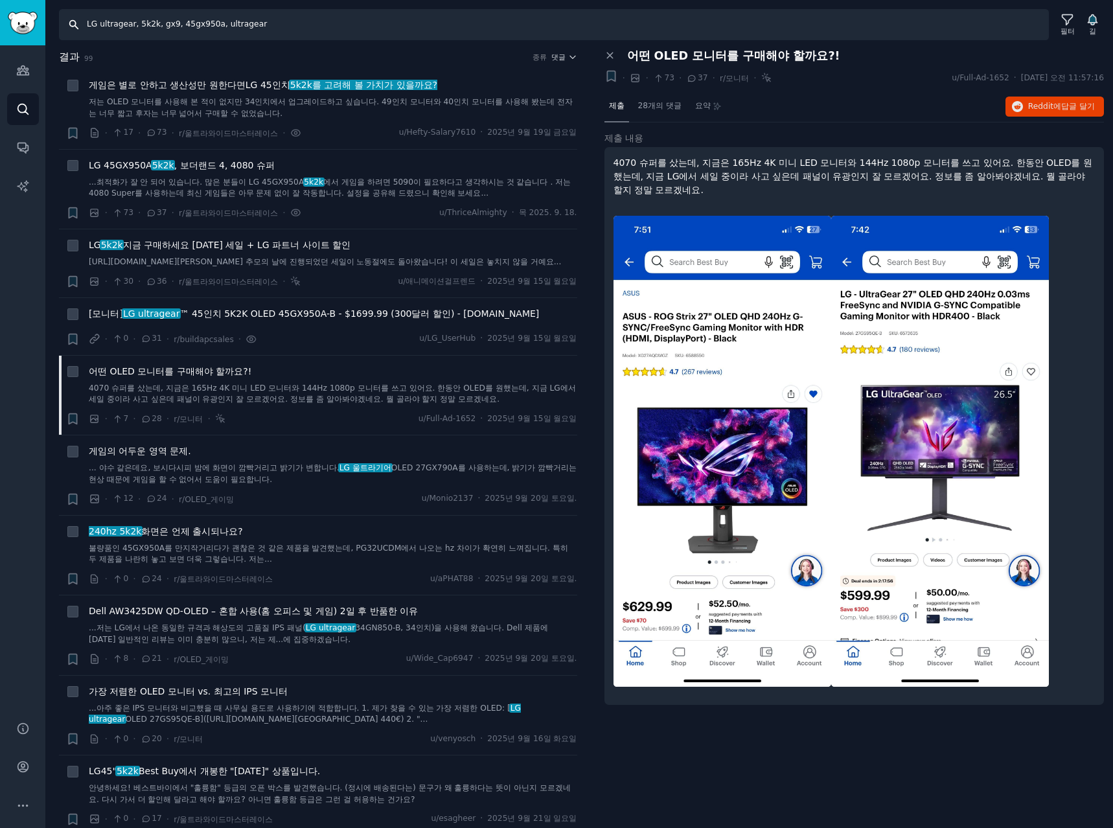
click at [305, 29] on input "LG ultragear, 5k2k, gx9, 45gx950a, ultragear" at bounding box center [554, 24] width 990 height 31
type input "LG ultragear, 5k2k, gx9, 45gx950a, ultragear, 6k"
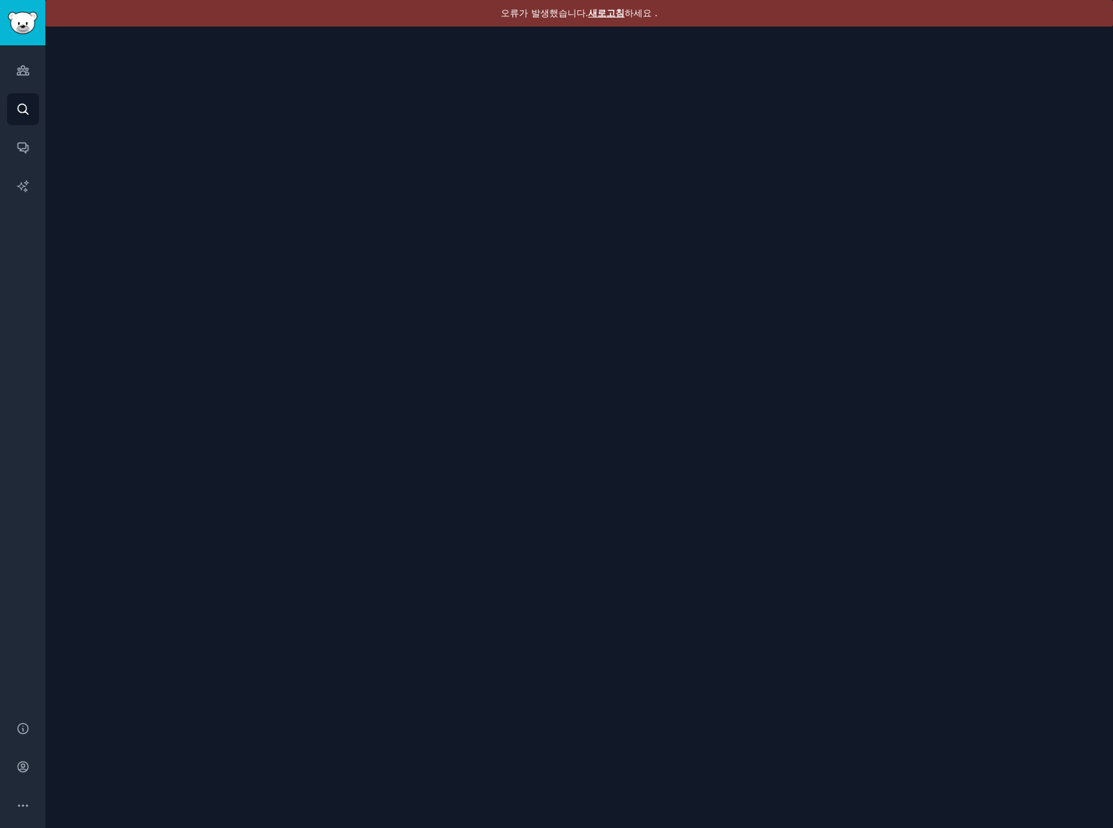
click at [614, 12] on font "새로고침" at bounding box center [606, 13] width 36 height 10
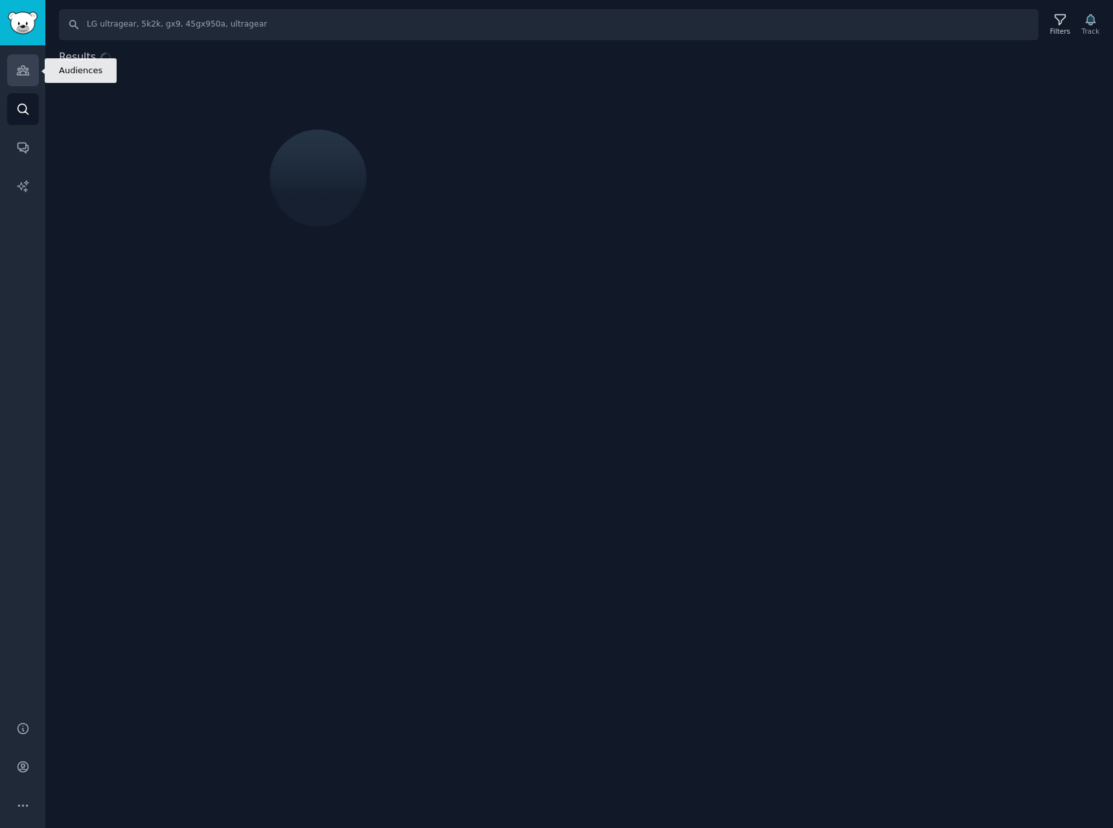
click at [8, 71] on link "Audiences" at bounding box center [23, 70] width 32 height 32
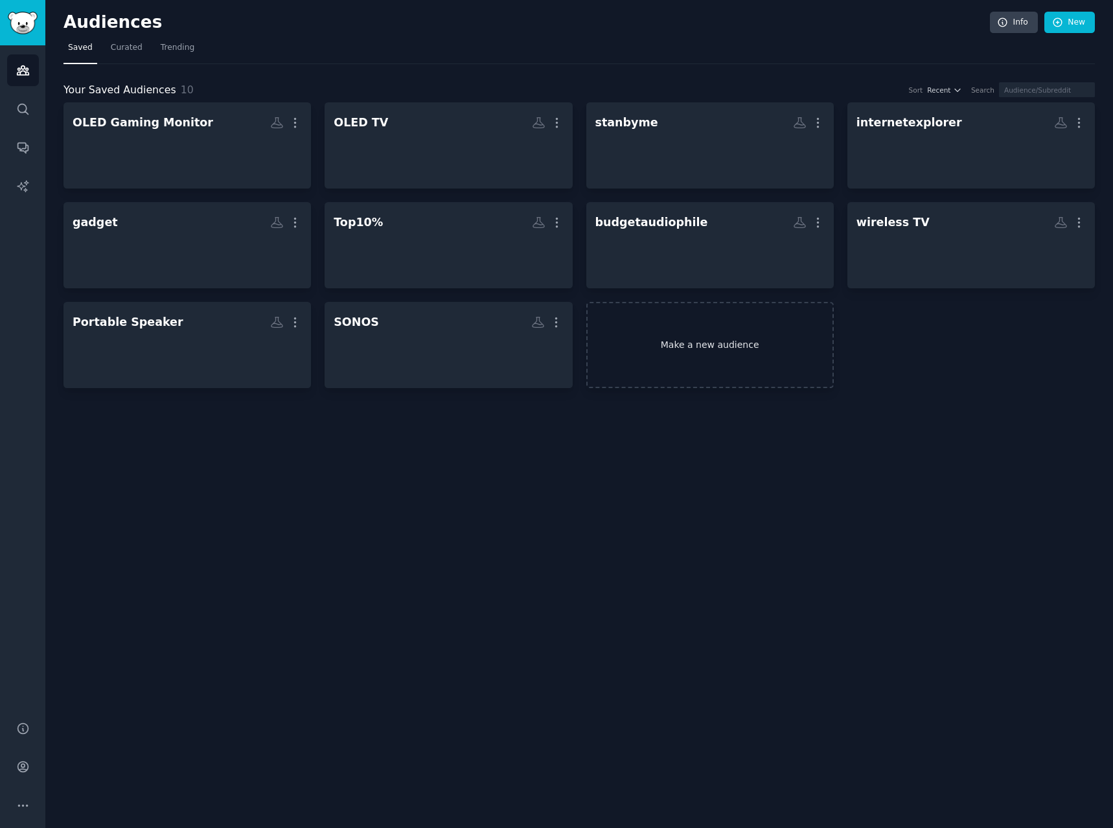
click at [704, 340] on link "Make a new audience" at bounding box center [710, 345] width 248 height 86
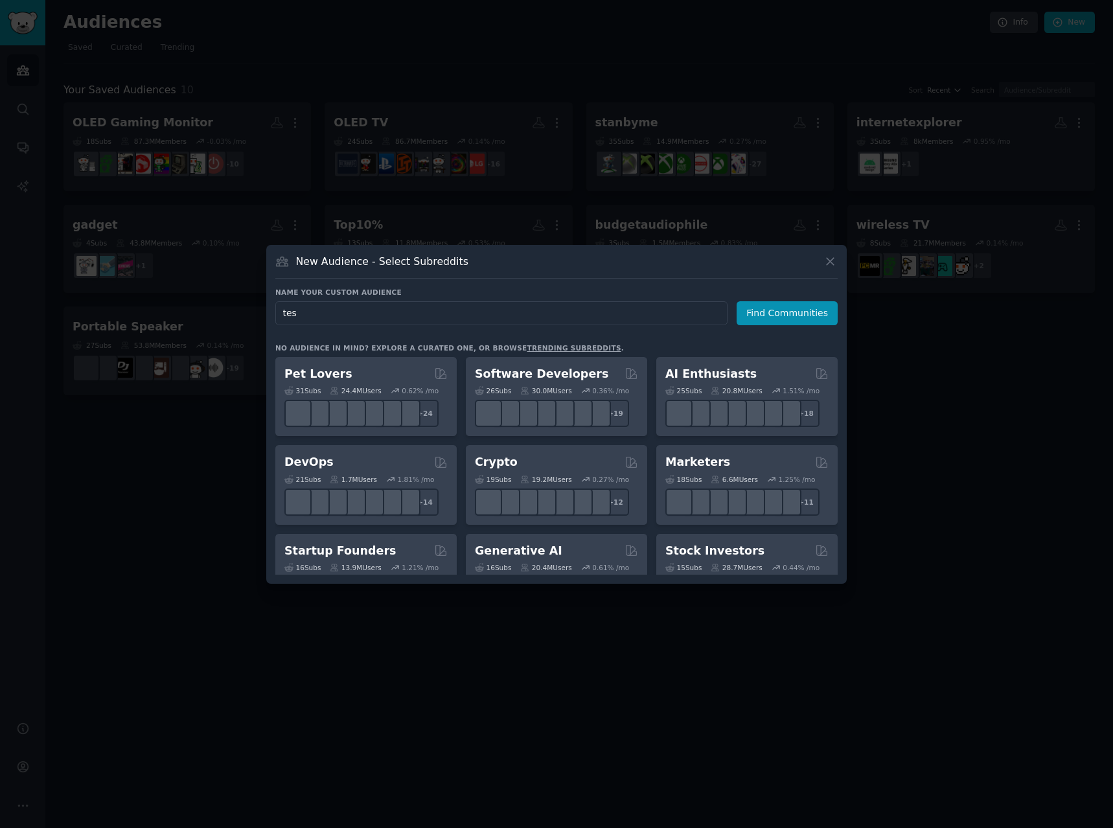
type input "test"
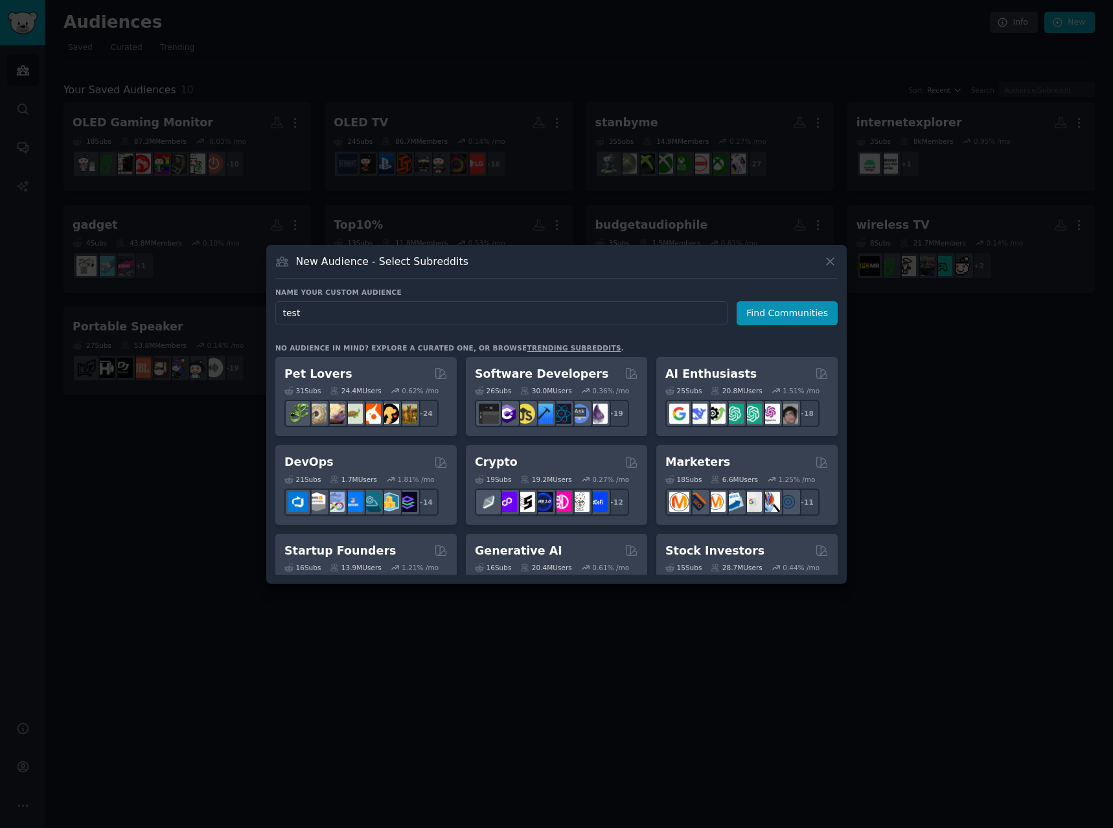
click button "Find Communities" at bounding box center [787, 313] width 101 height 24
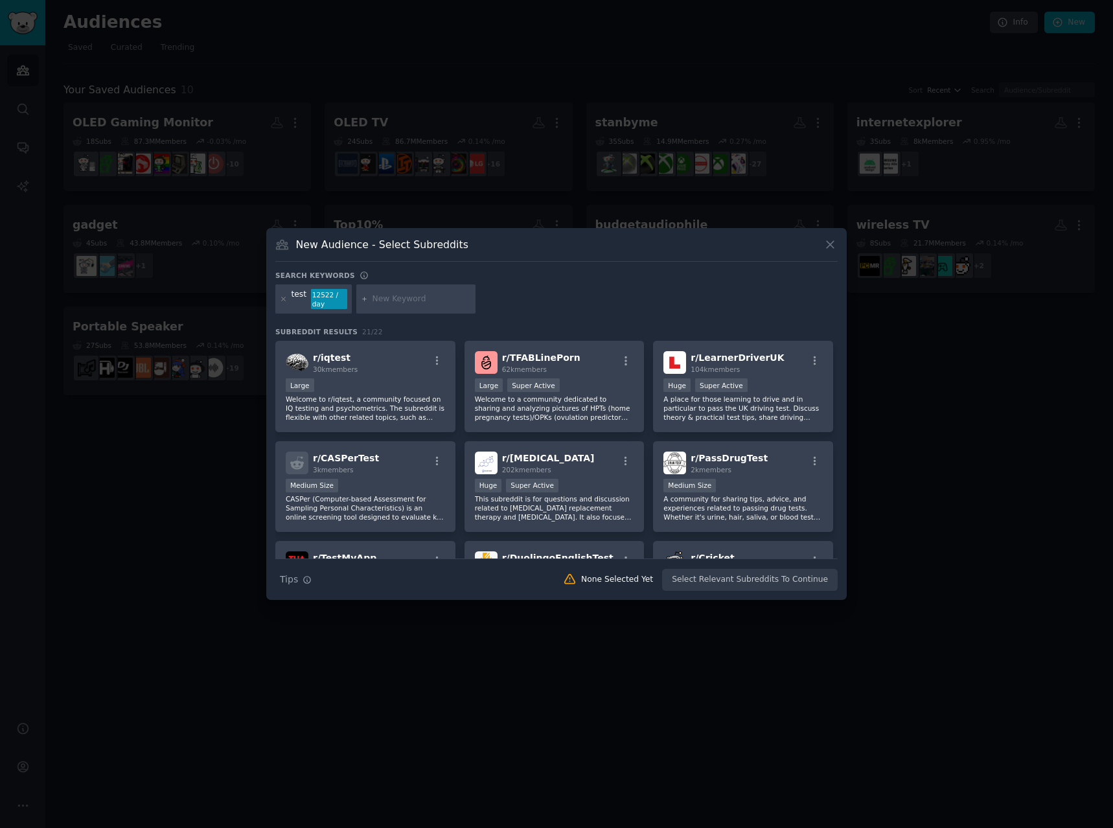
click at [417, 294] on input "text" at bounding box center [422, 300] width 98 height 12
type input "gadgets"
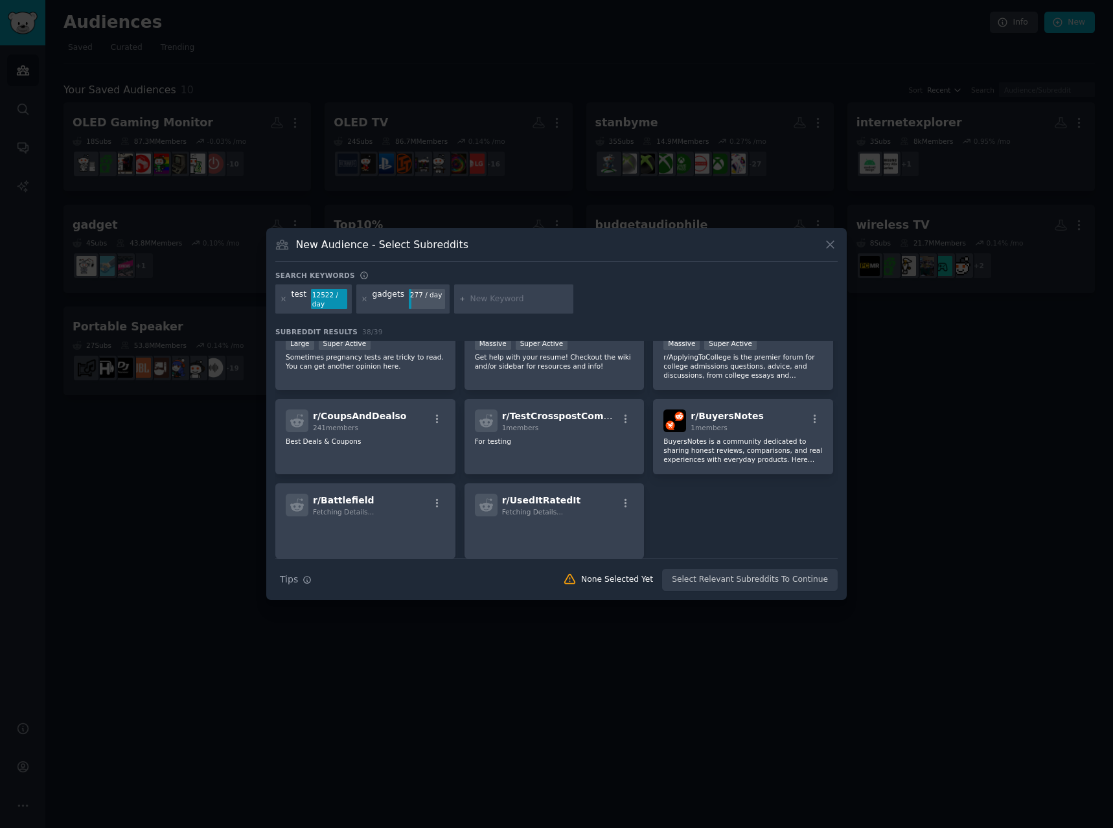
scroll to position [1089, 0]
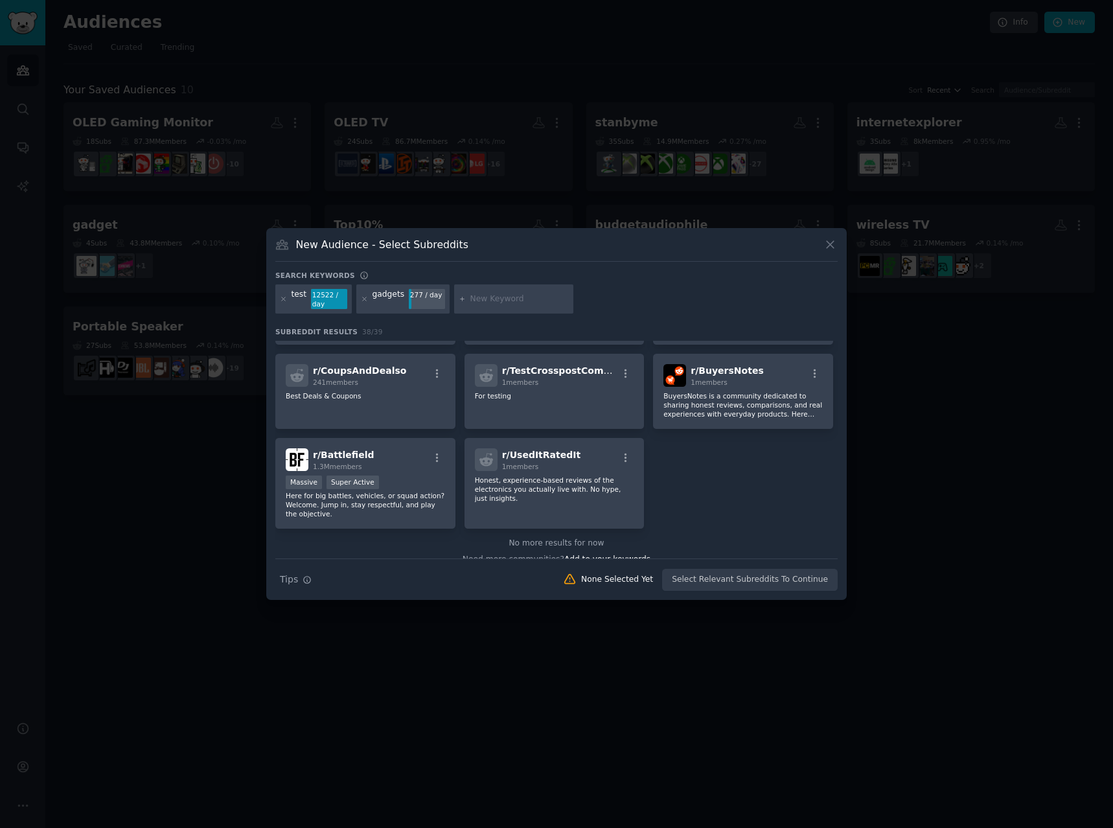
click at [824, 242] on div "New Audience - Select Subreddits" at bounding box center [556, 249] width 562 height 25
click at [833, 242] on icon at bounding box center [830, 244] width 7 height 7
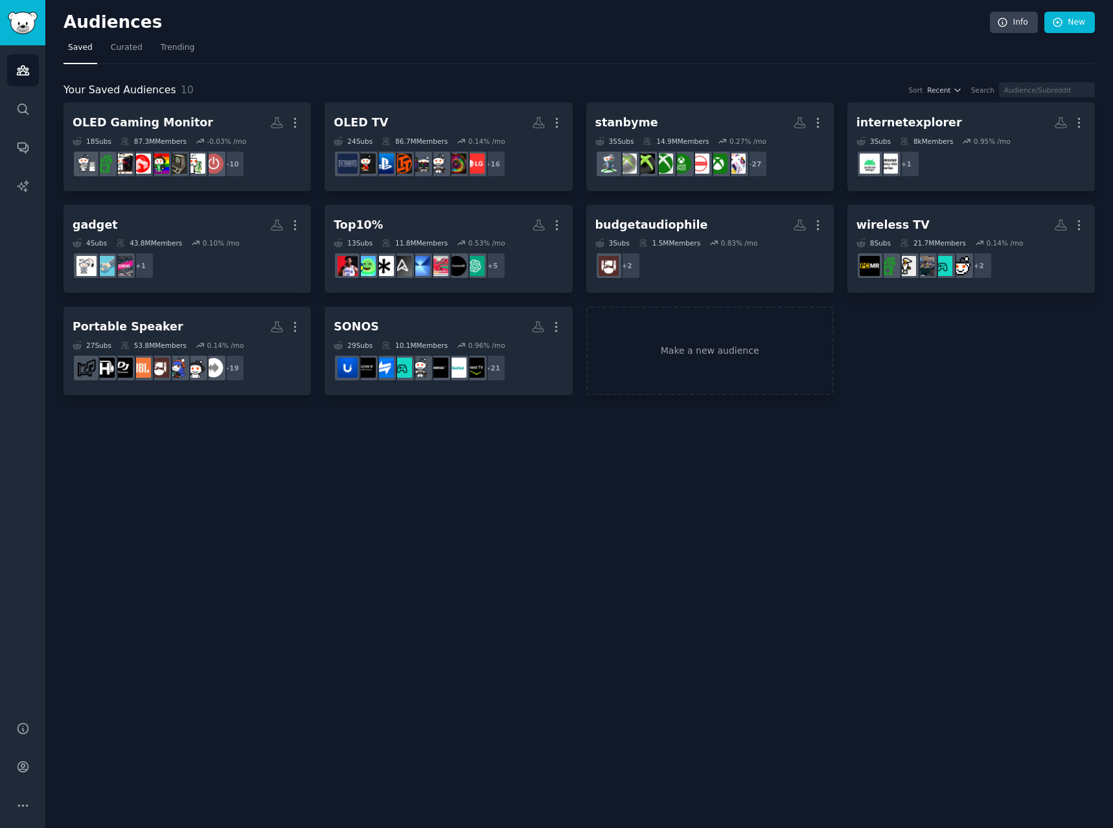
drag, startPoint x: 628, startPoint y: 510, endPoint x: 634, endPoint y: 490, distance: 21.1
click at [631, 503] on div "Audiences Info New Saved Curated Trending Your Saved Audiences 10 Sort Recent S…" at bounding box center [579, 414] width 1068 height 828
click at [673, 345] on link "Make a new audience" at bounding box center [710, 350] width 248 height 89
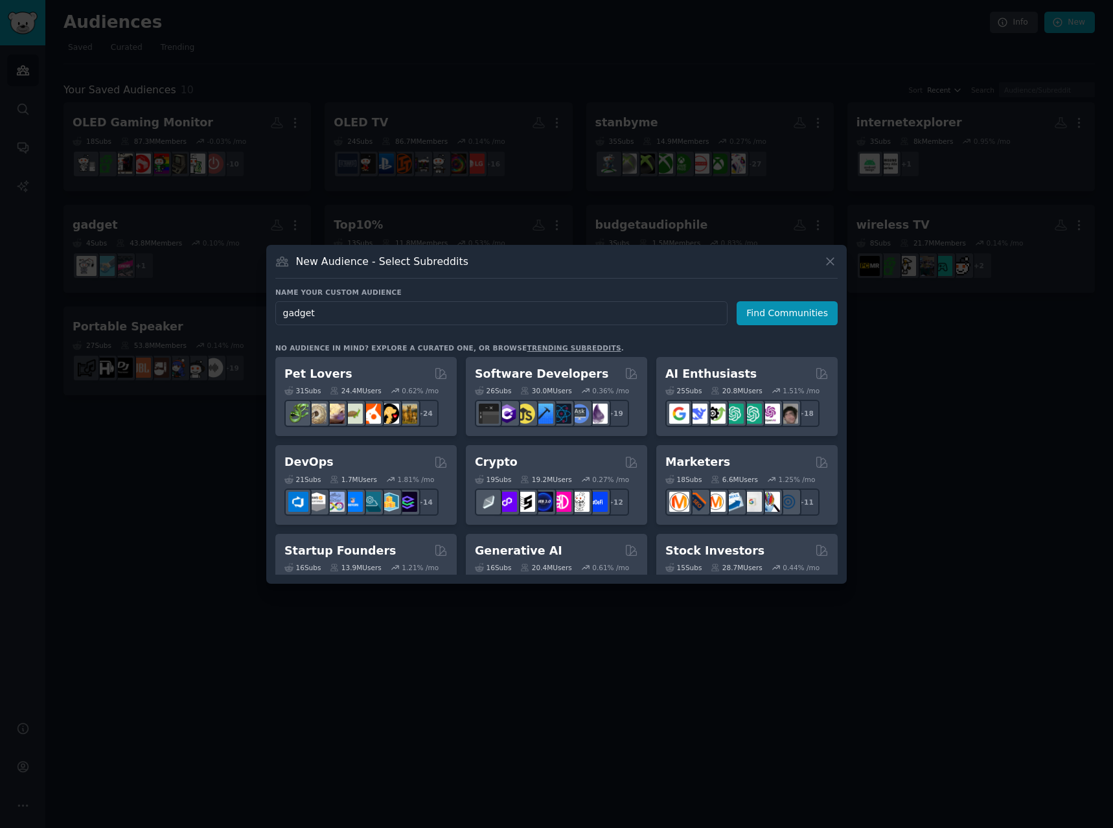
type input "gadgets"
click button "Find Communities" at bounding box center [787, 313] width 101 height 24
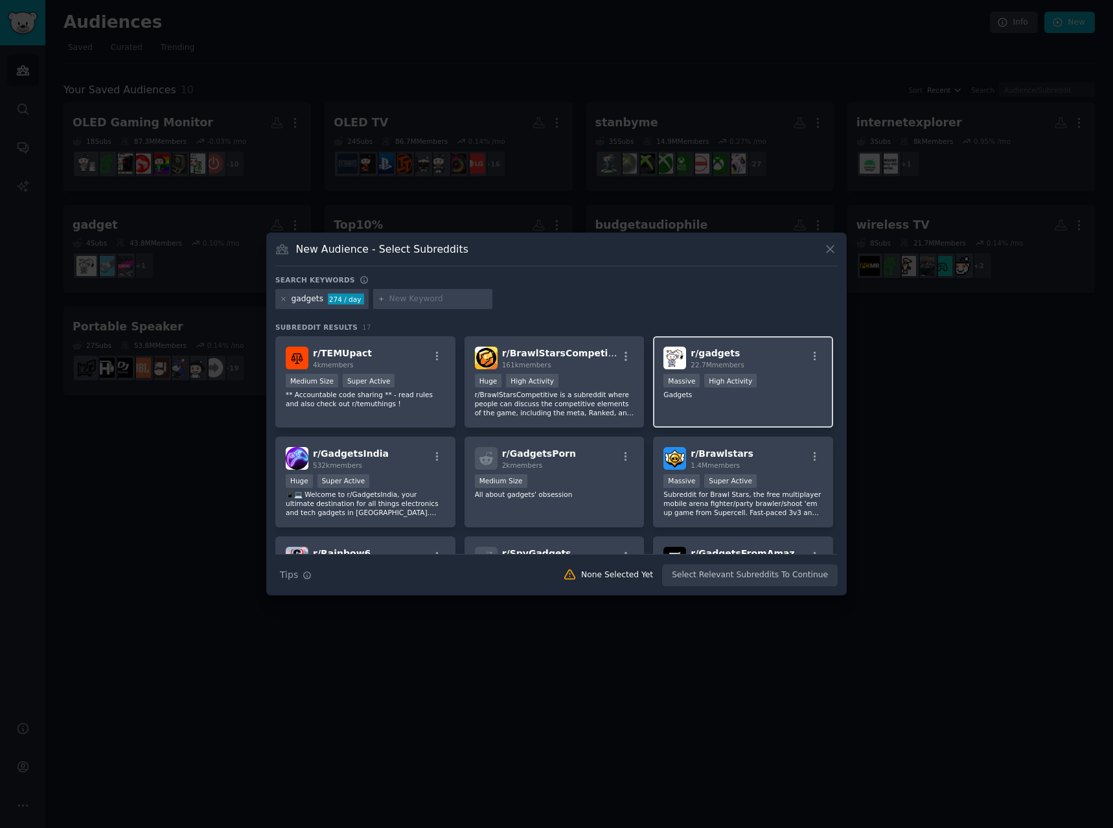
click at [791, 357] on div "r/ gadgets 22.7M members" at bounding box center [743, 358] width 159 height 23
drag, startPoint x: 817, startPoint y: 575, endPoint x: 807, endPoint y: 561, distance: 17.1
click at [817, 574] on button "Create Audience" at bounding box center [796, 575] width 86 height 22
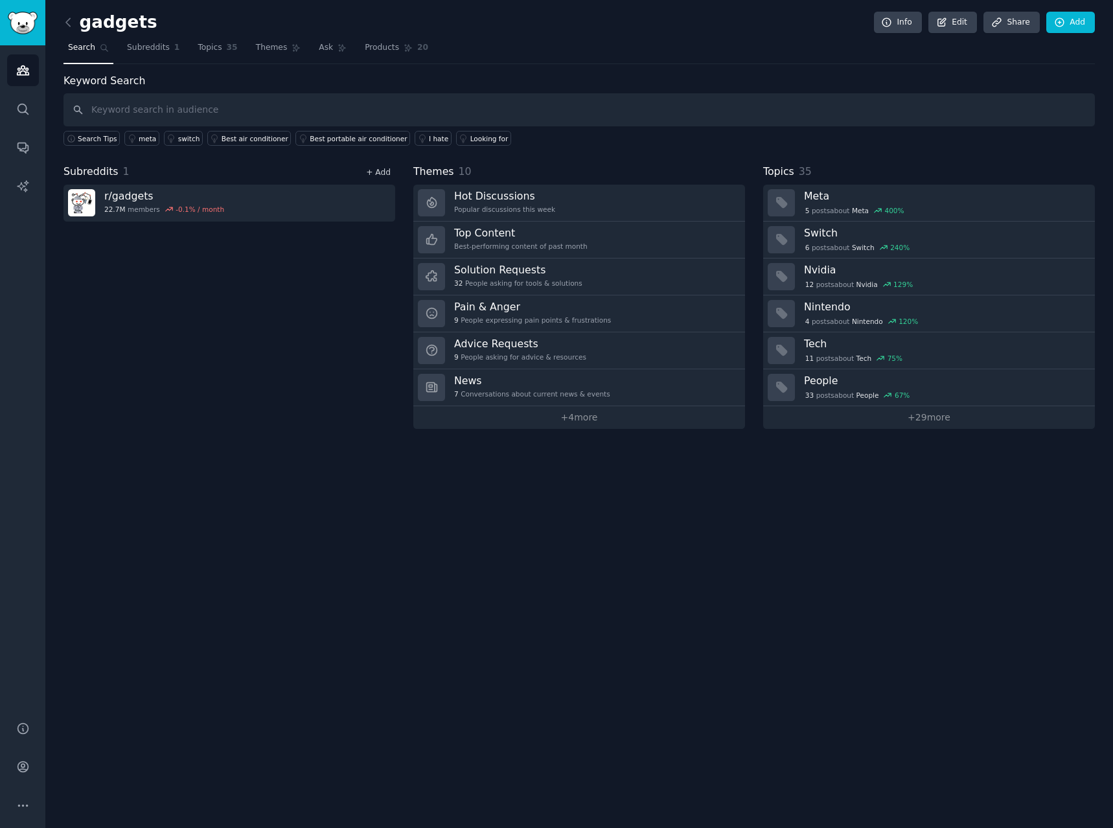
click at [379, 170] on link "+ Add" at bounding box center [378, 172] width 25 height 9
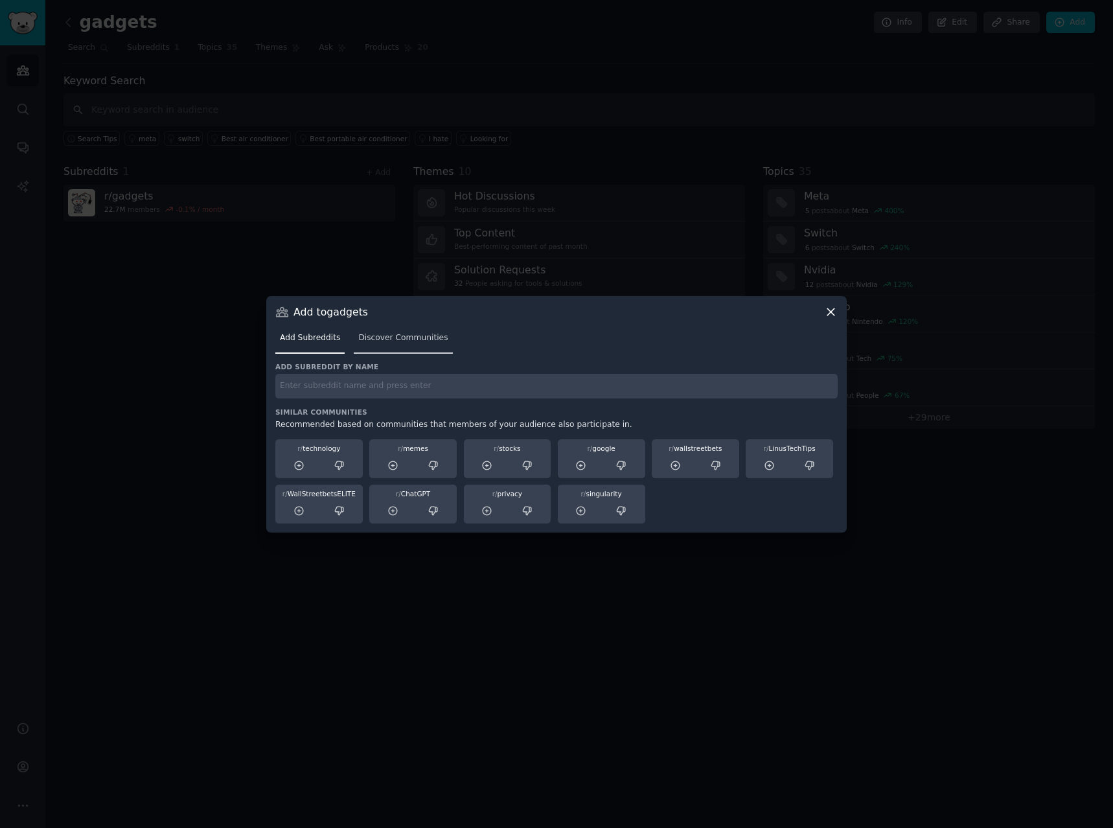
click at [410, 336] on span "Discover Communities" at bounding box center [402, 338] width 89 height 12
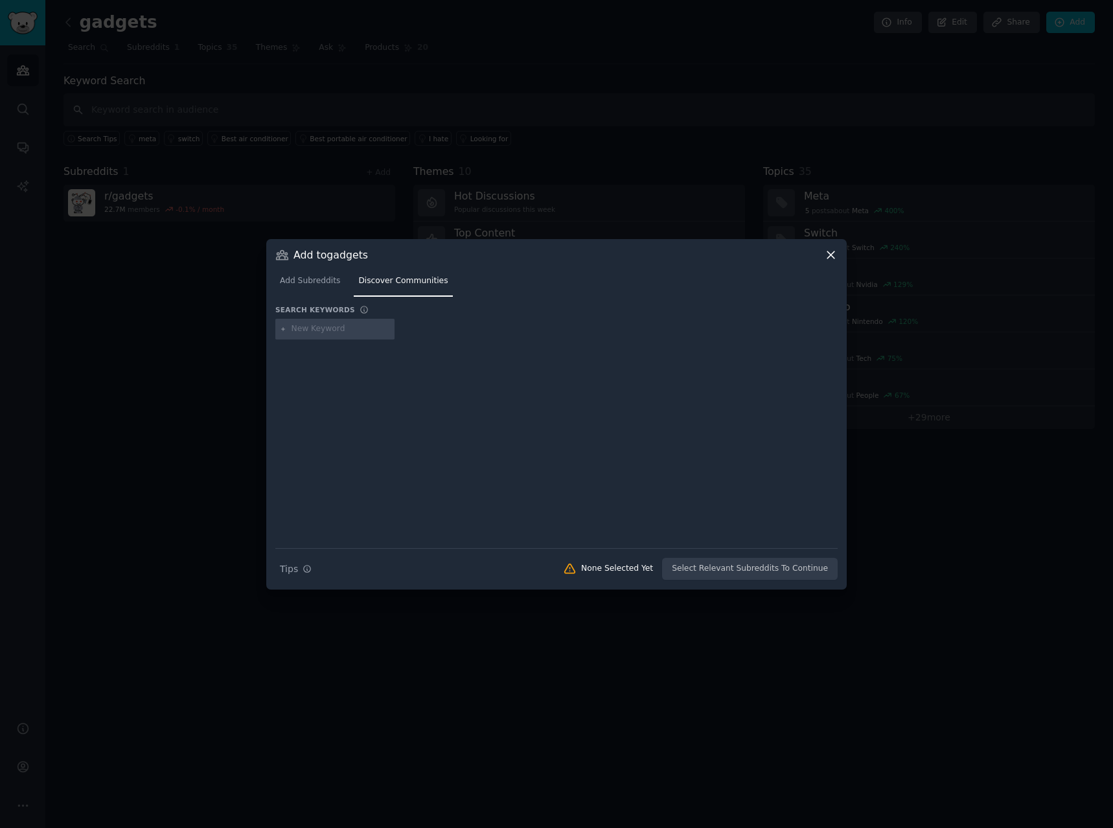
drag, startPoint x: 323, startPoint y: 278, endPoint x: 356, endPoint y: 316, distance: 50.0
click at [324, 279] on span "Add Subreddits" at bounding box center [310, 281] width 60 height 12
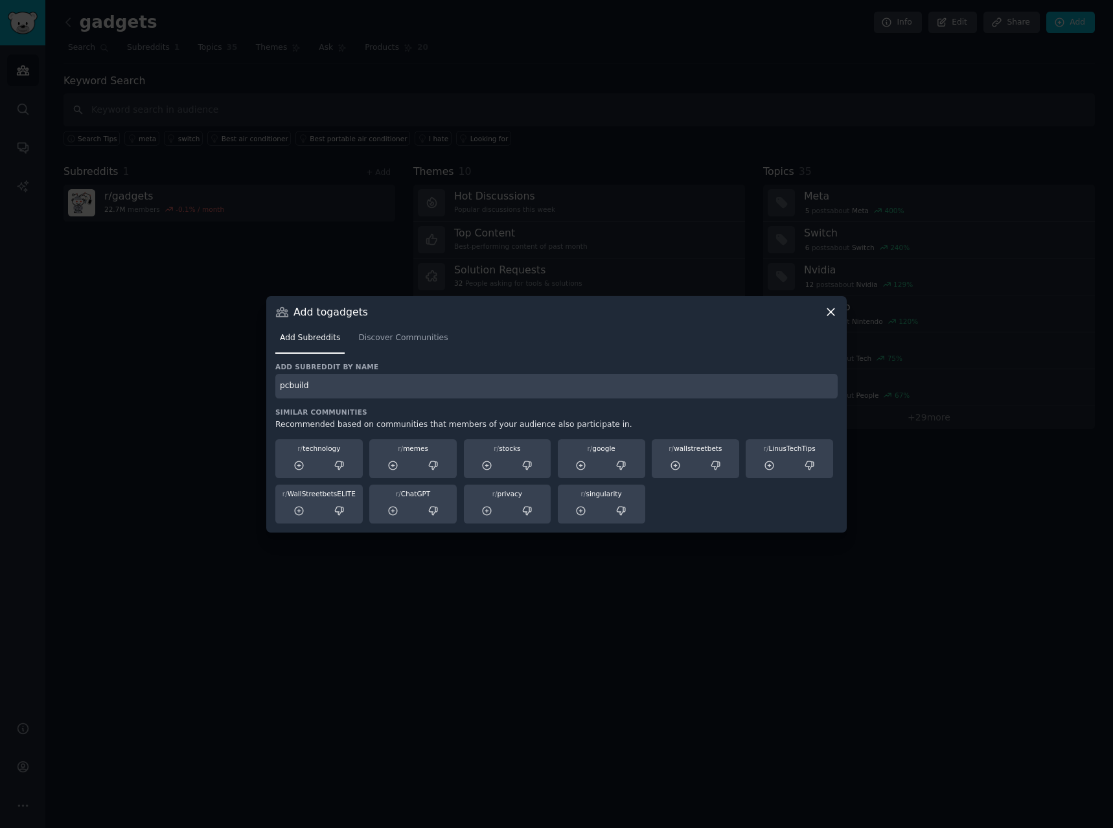
type input "pcbuild"
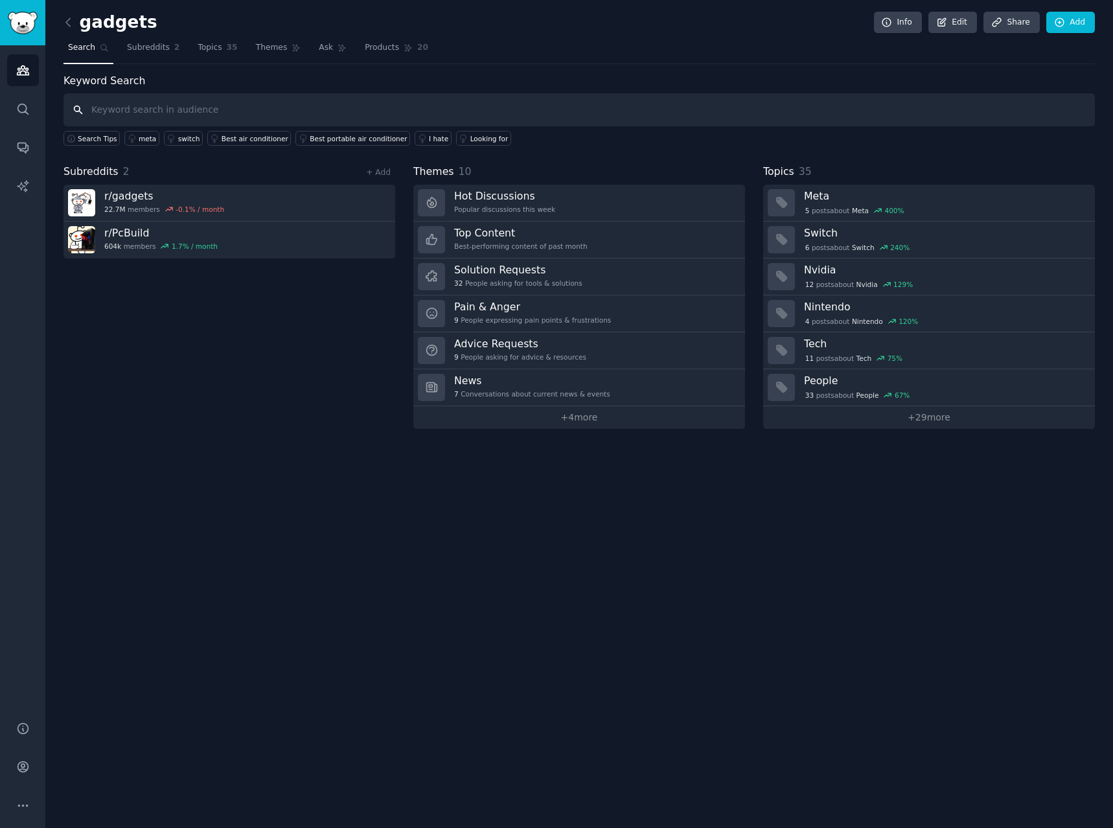
click at [181, 110] on input "text" at bounding box center [580, 109] width 1032 height 33
drag, startPoint x: 163, startPoint y: 104, endPoint x: 200, endPoint y: 103, distance: 36.9
click at [163, 104] on input "text" at bounding box center [580, 109] width 1032 height 33
paste input "LG ultragear, 5k2k, gx9, 45gx950a, ultragear"
type input "LG ultragear, 5k2k, gx9, 45gx950a, ultragear"
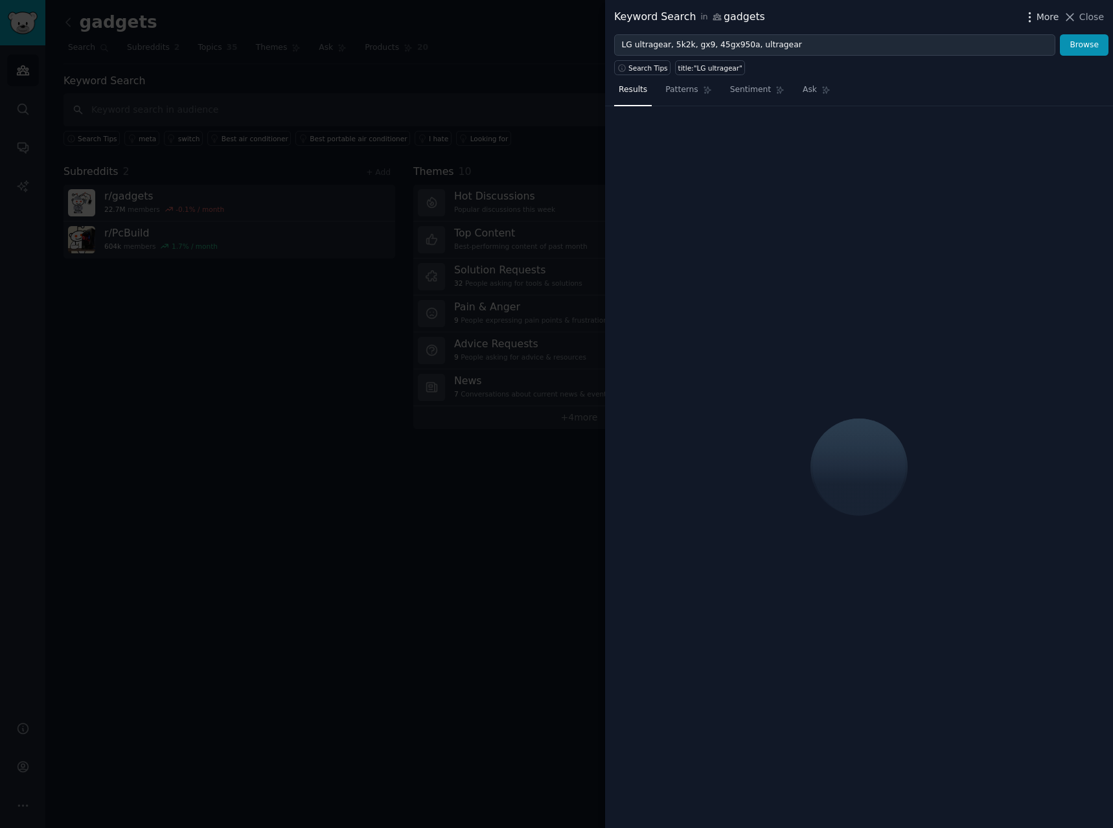
click at [1050, 19] on span "More" at bounding box center [1048, 17] width 23 height 14
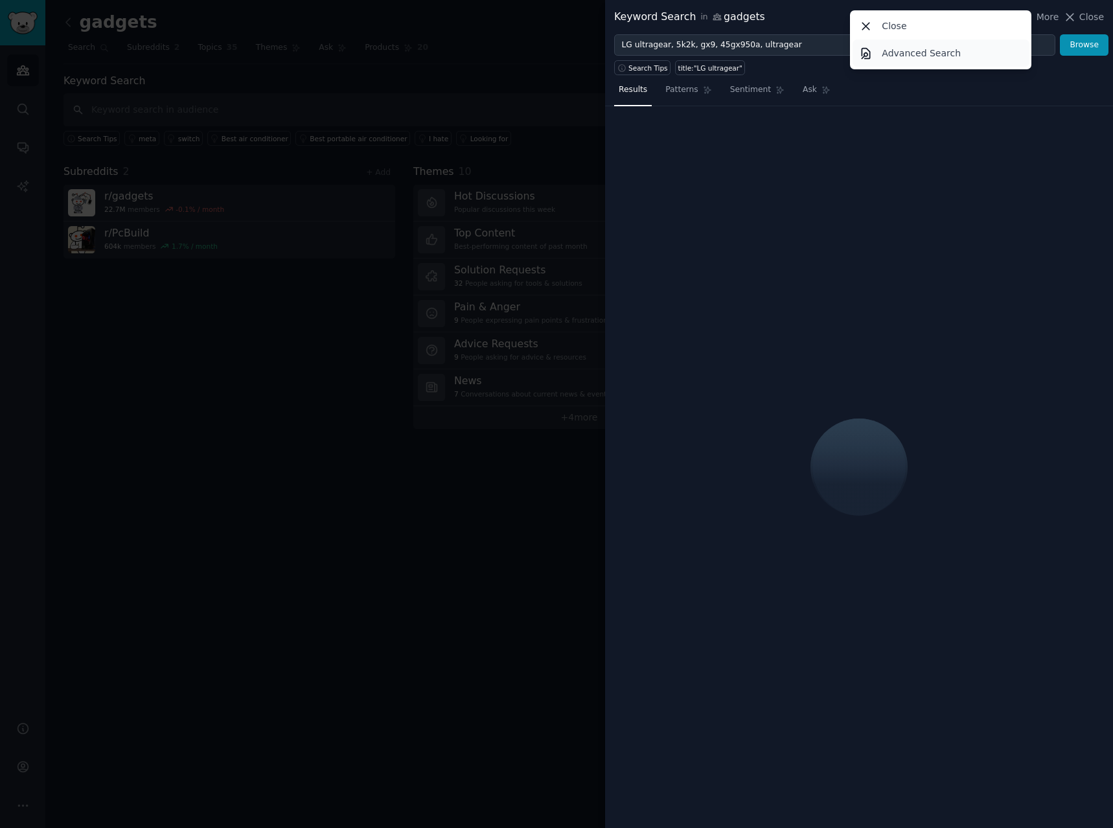
click at [930, 58] on p "Advanced Search" at bounding box center [921, 54] width 79 height 14
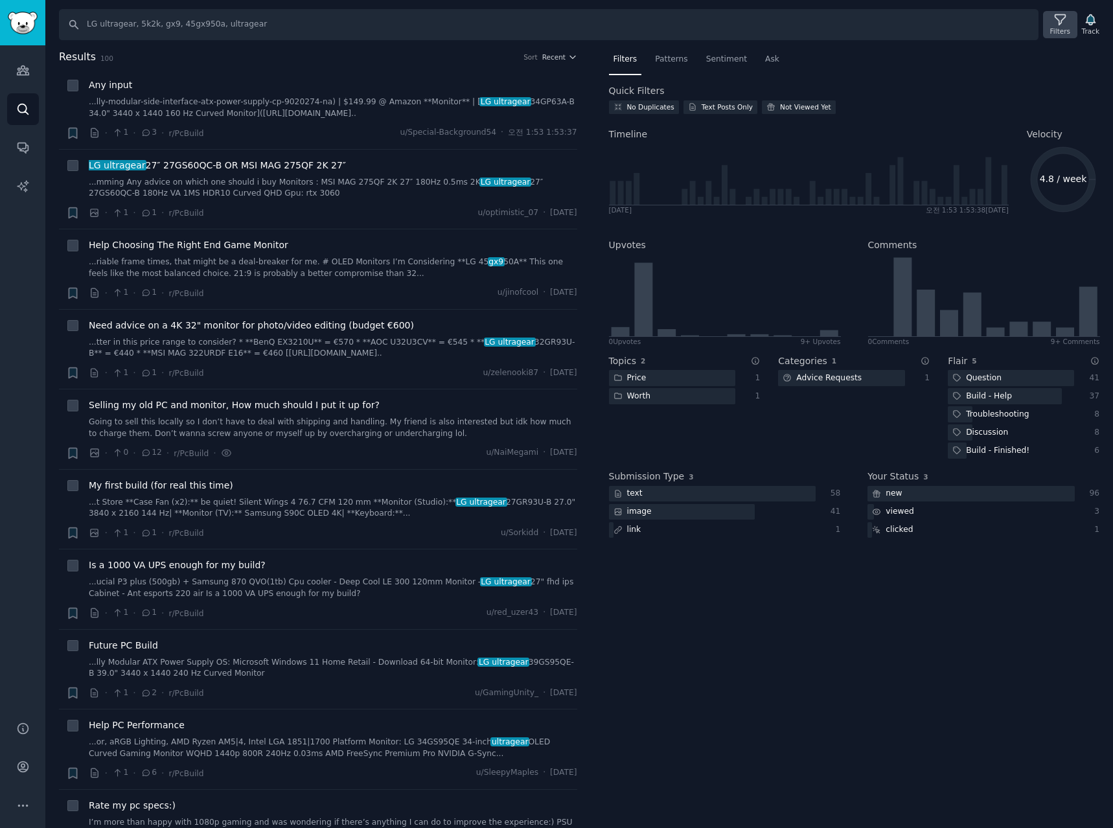
click at [1067, 24] on icon at bounding box center [1061, 20] width 14 height 14
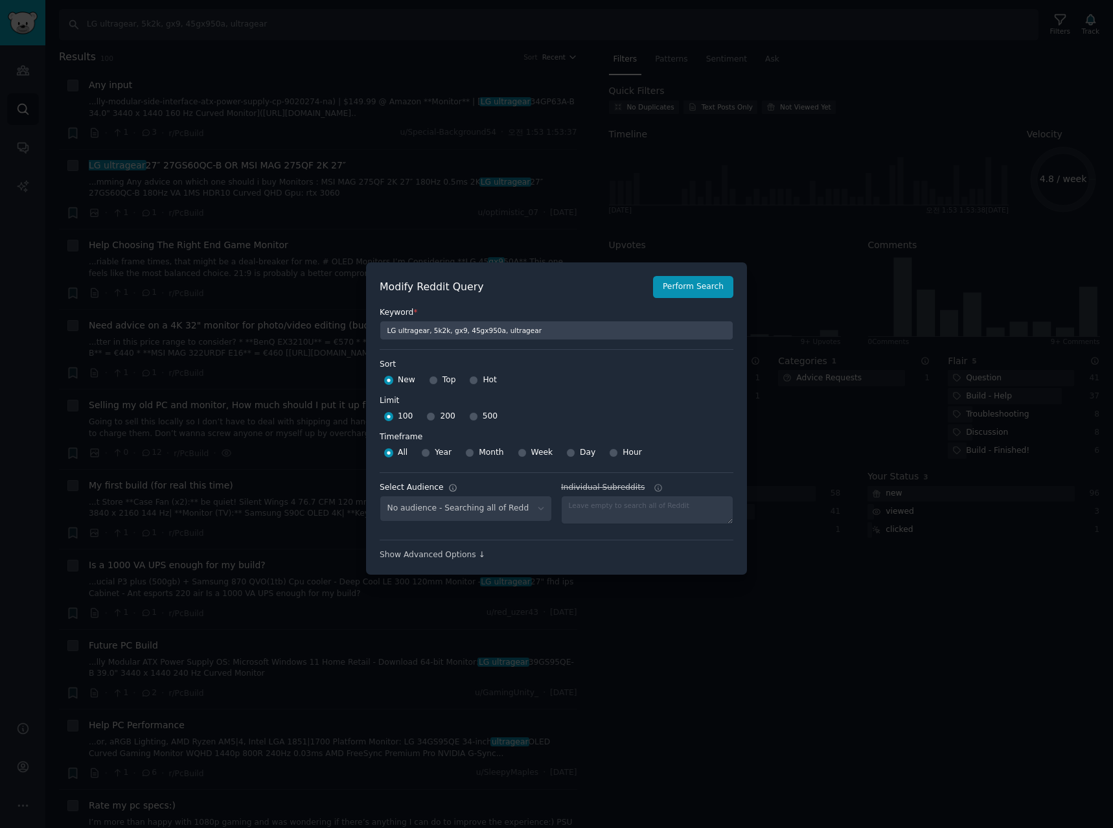
select select "de9f99d8ed"
click at [521, 453] on input "Week" at bounding box center [522, 452] width 9 height 9
radio input "true"
click at [469, 414] on input "500" at bounding box center [473, 416] width 9 height 9
radio input "true"
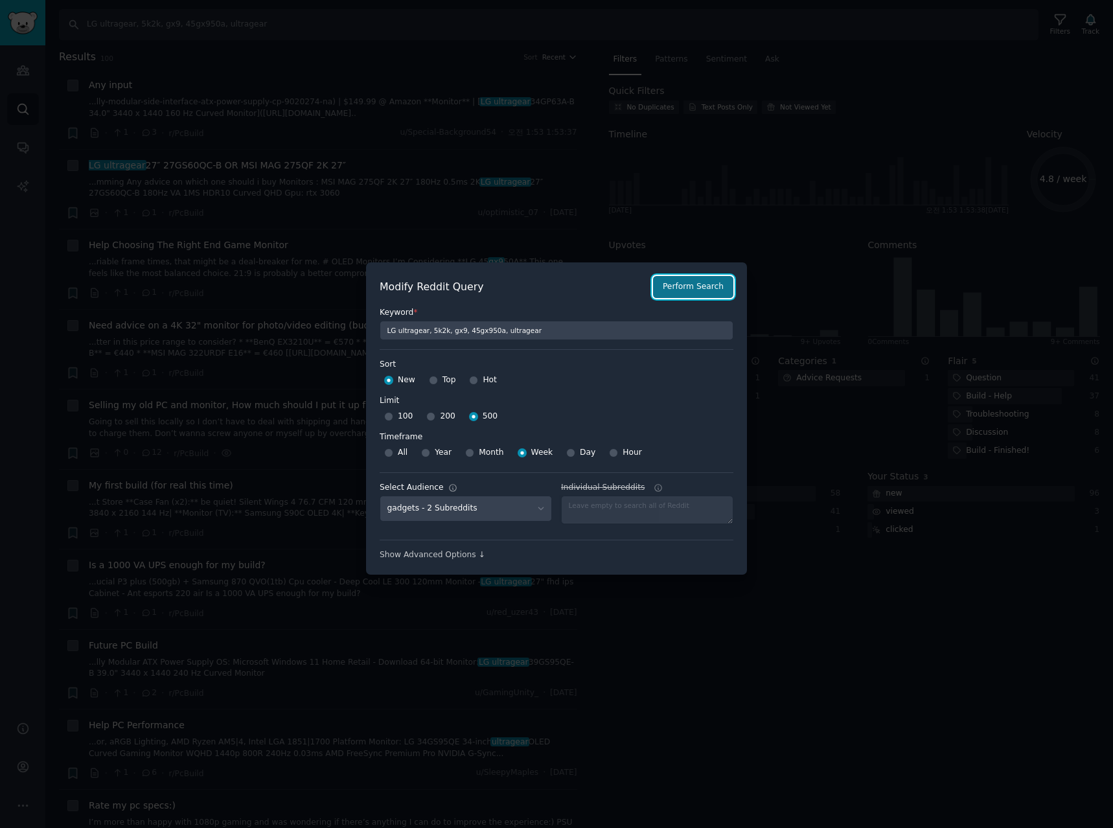
click at [710, 297] on button "Perform Search" at bounding box center [693, 287] width 80 height 22
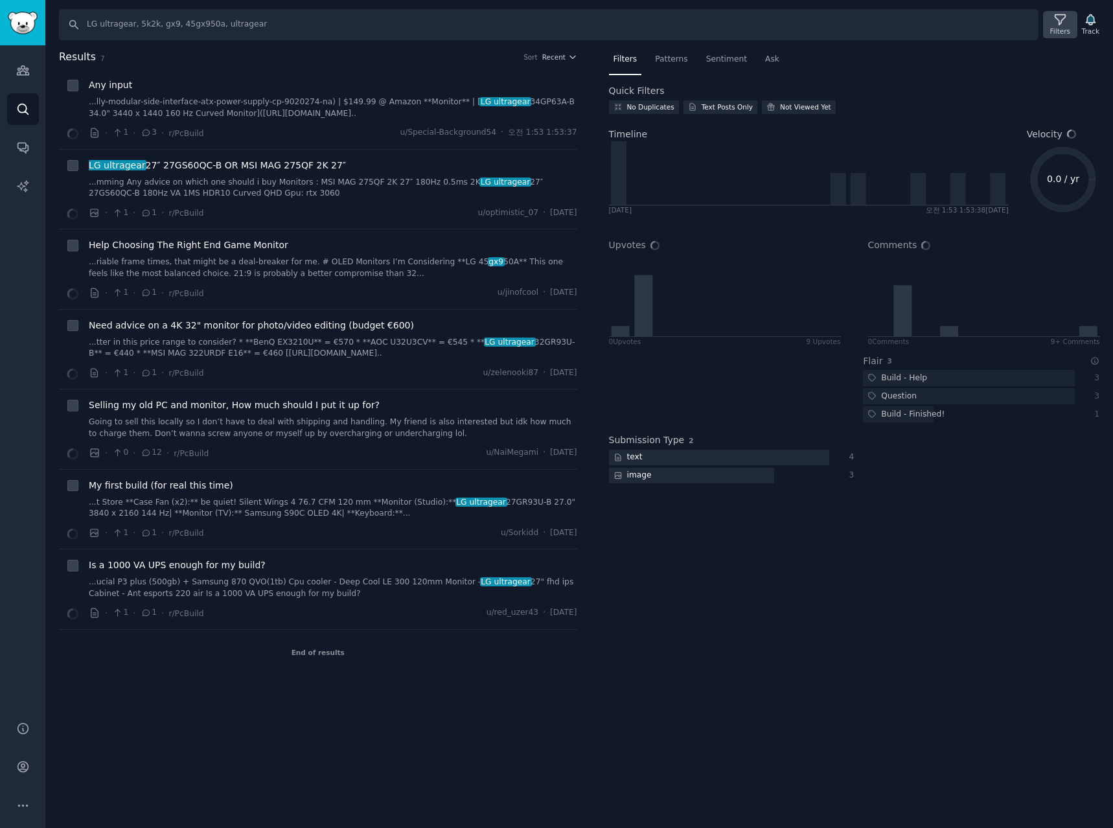
click at [1054, 23] on div "Filters" at bounding box center [1060, 24] width 34 height 27
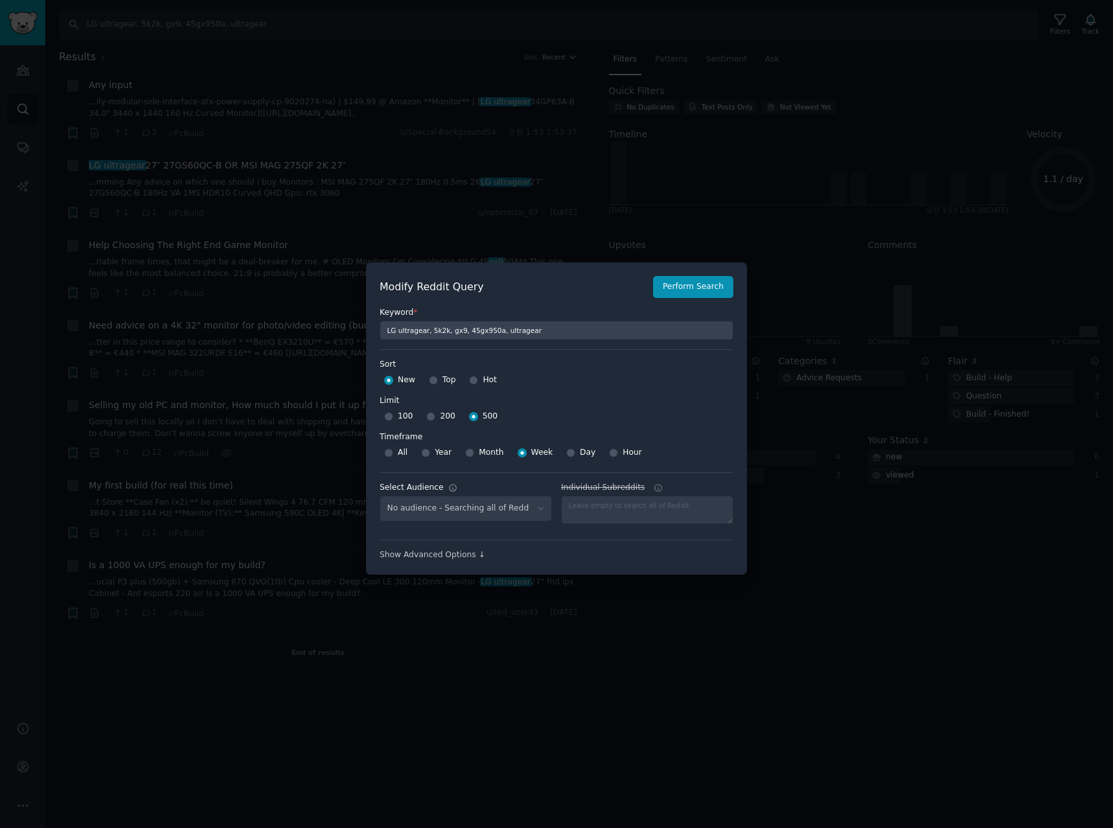
select select "de9f99d8ed"
click at [803, 631] on div at bounding box center [556, 414] width 1113 height 828
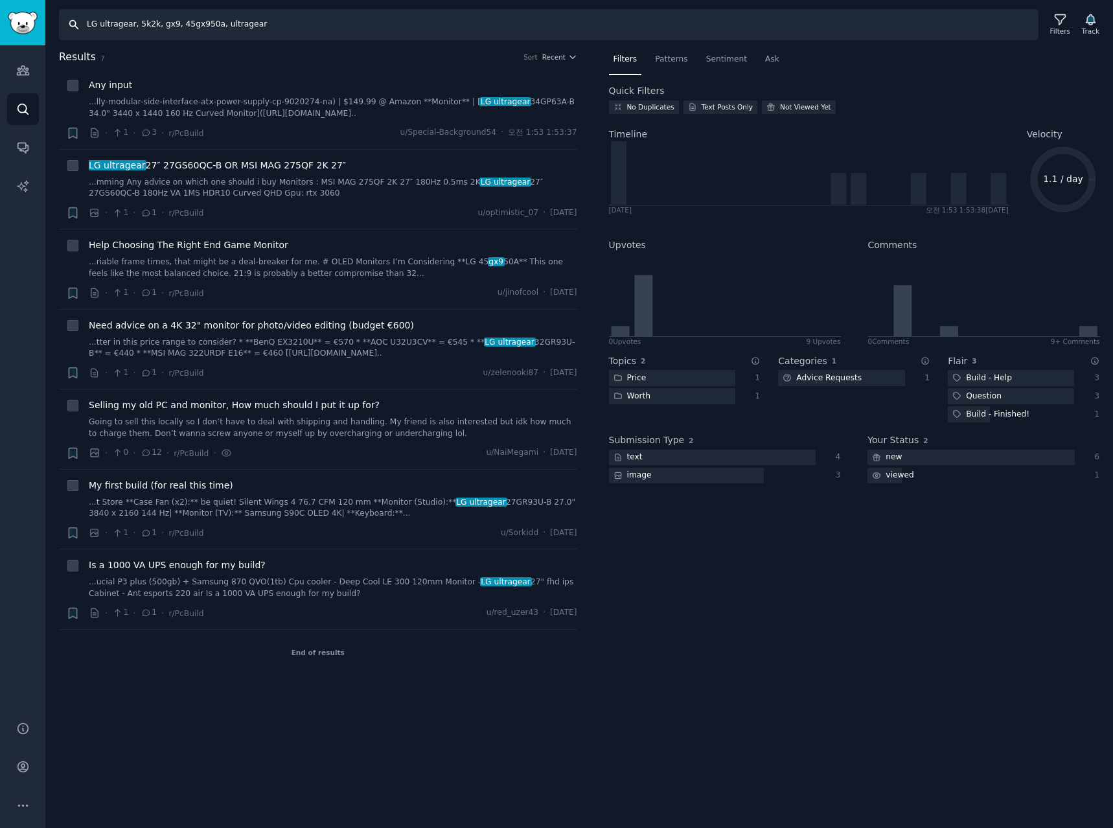
drag, startPoint x: 314, startPoint y: 21, endPoint x: -452, endPoint y: -14, distance: 767.4
click at [0, 0] on html "Audiences Search Conversations AI Reports Help Account More Search LG ultragear…" at bounding box center [556, 414] width 1113 height 828
paste input "samsung odyssey, samsung g9, odyssey g9"
type input "samsung odyssey, samsung g9, odyssey g9"
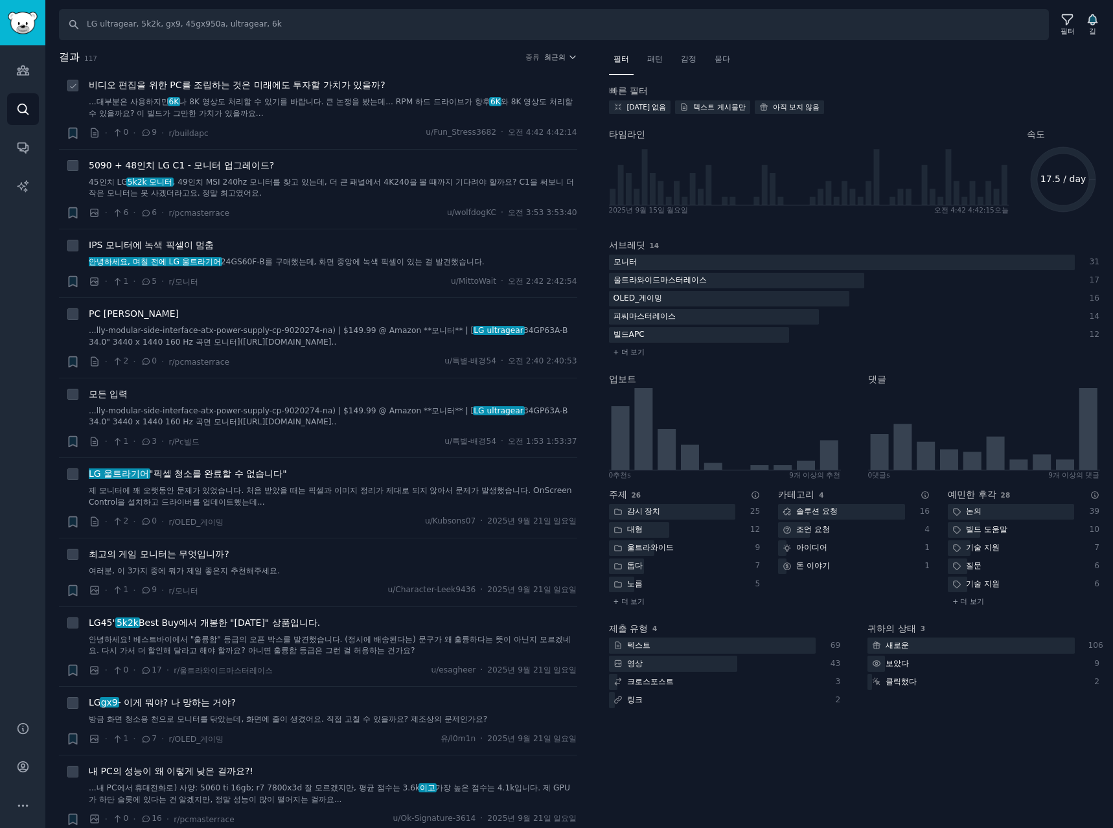
click at [292, 78] on li "+ 비디오 편집을 위한 PC를 조립하는 것은 미래에도 투자할 가치가 있을까? ...대부분은 사용하지만 6K 나 8K 영상도 처리할 수 있기를 …" at bounding box center [318, 109] width 518 height 80
click at [327, 82] on font "비디오 편집을 위한 PC를 조립하는 것은 미래에도 투자할 가치가 있을까?" at bounding box center [237, 85] width 297 height 10
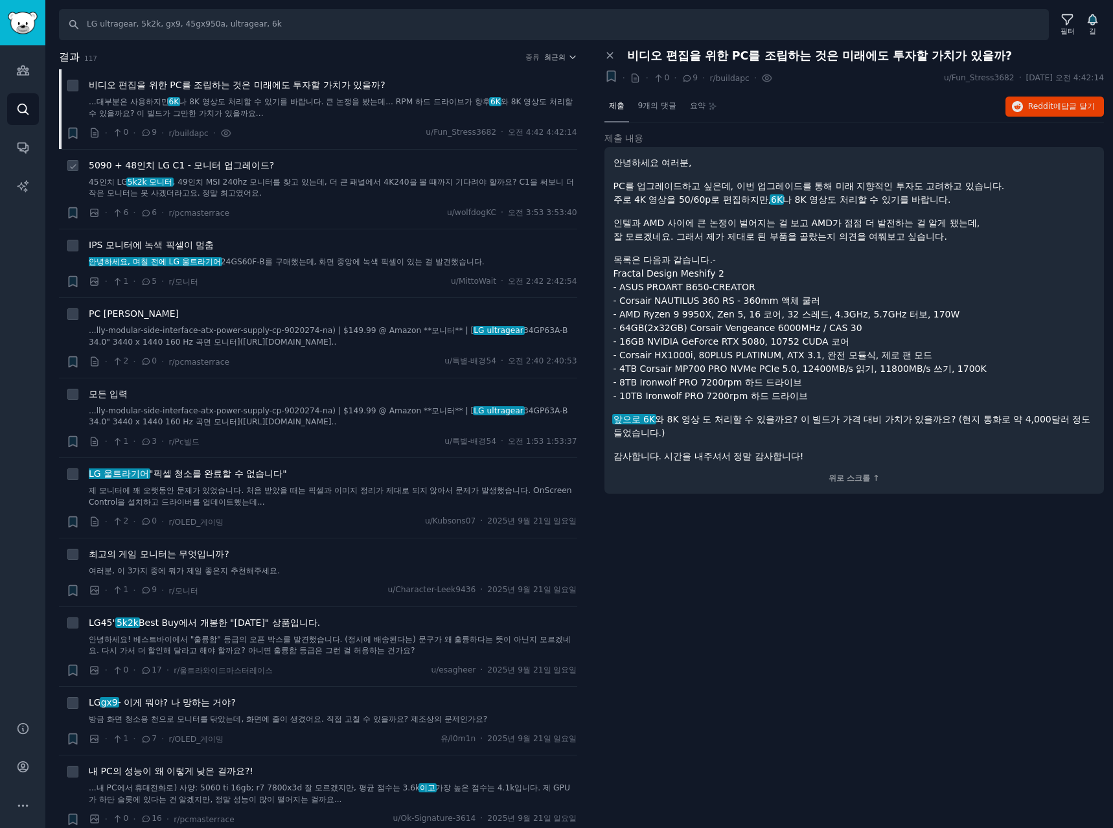
click at [222, 160] on font "5090 + 48인치 LG C1 - 모니터 업그레이드?" at bounding box center [181, 165] width 185 height 10
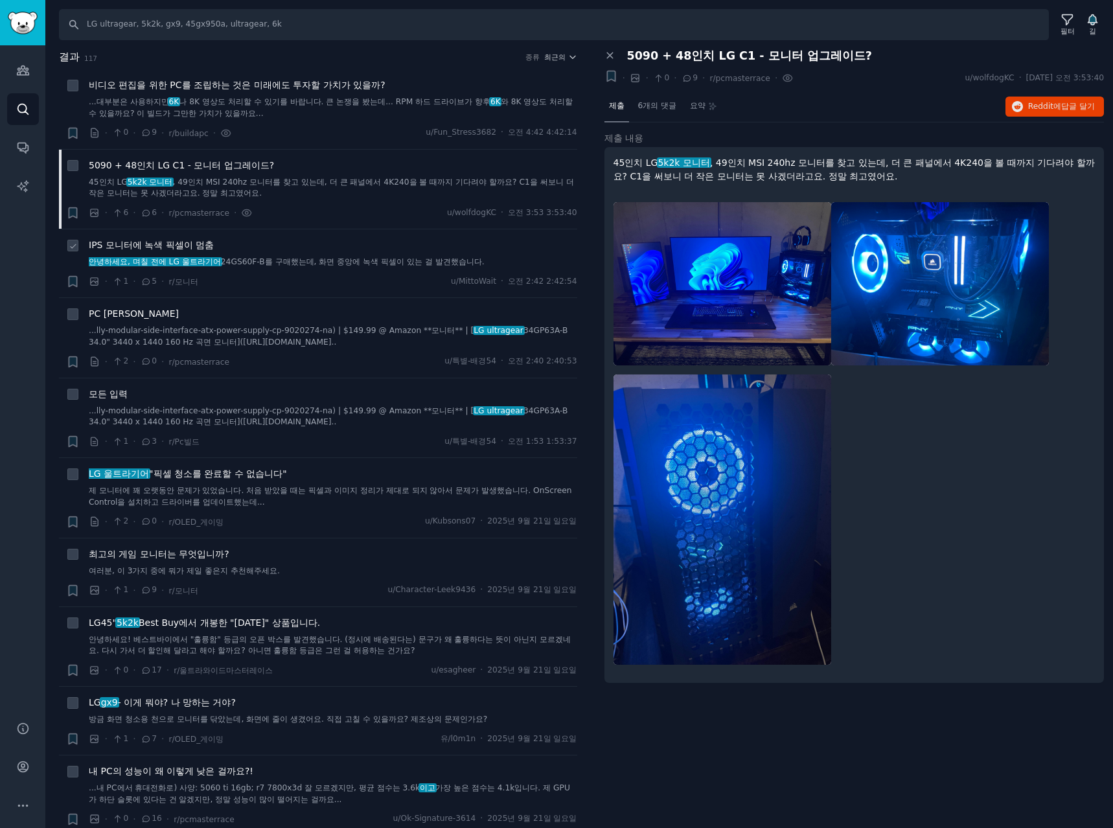
click at [179, 244] on font "IPS 모니터에 녹색 픽셀이 멈춤" at bounding box center [151, 245] width 125 height 10
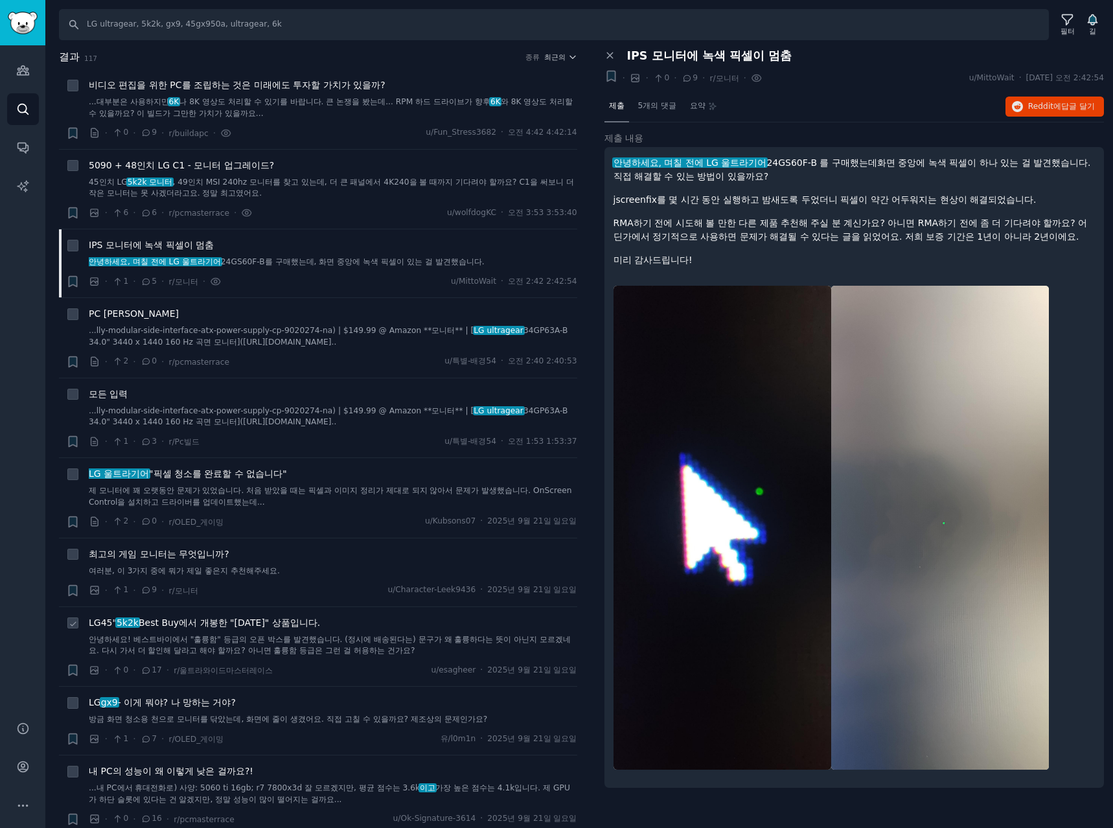
click at [248, 623] on font "Best Buy에서 개봉한 "우수" 상품입니다." at bounding box center [229, 623] width 181 height 10
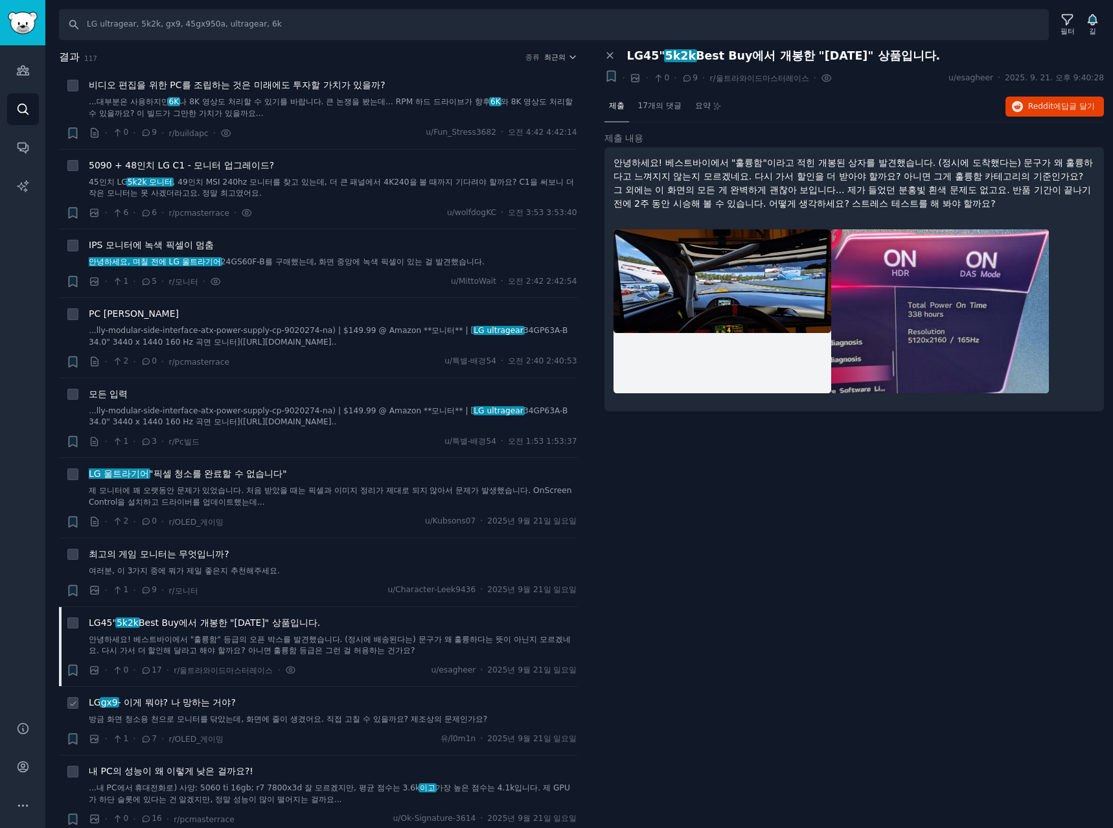
click at [209, 704] on font "- 이게 뭐야? 나 망하는 거야?" at bounding box center [177, 702] width 118 height 10
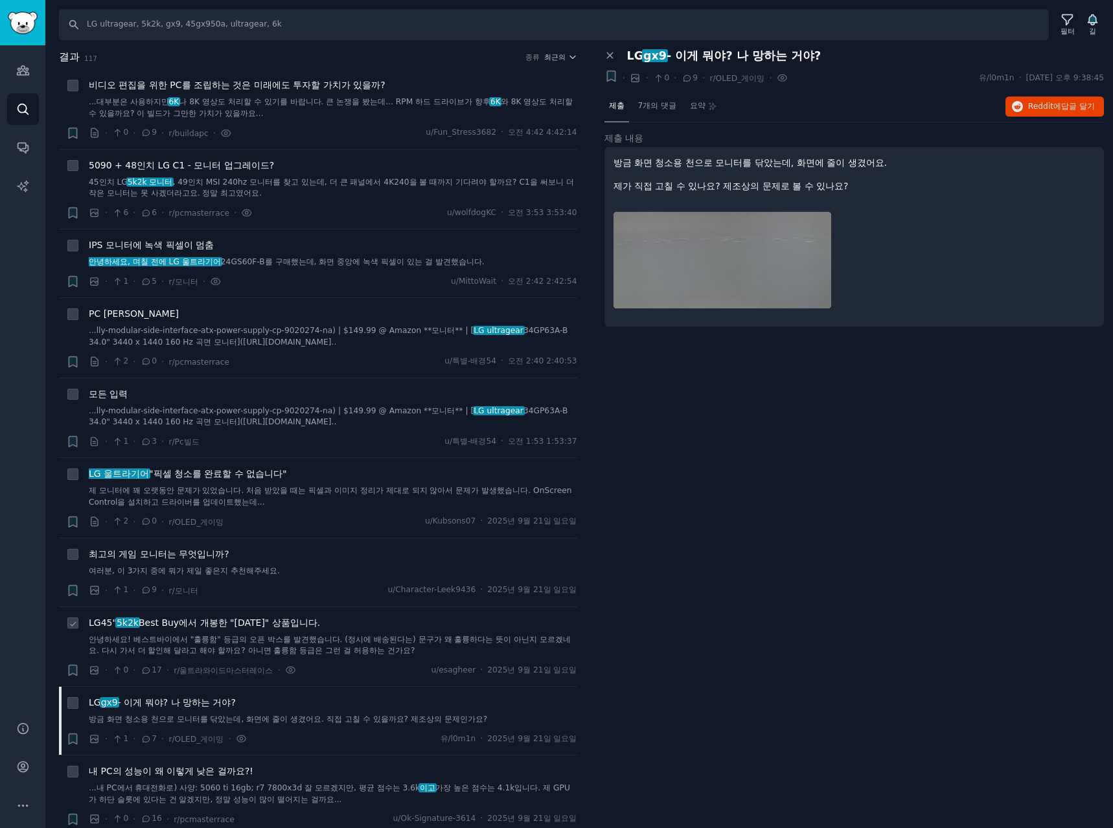
click at [144, 625] on font "Best Buy에서 개봉한 "우수" 상품입니다." at bounding box center [229, 623] width 181 height 10
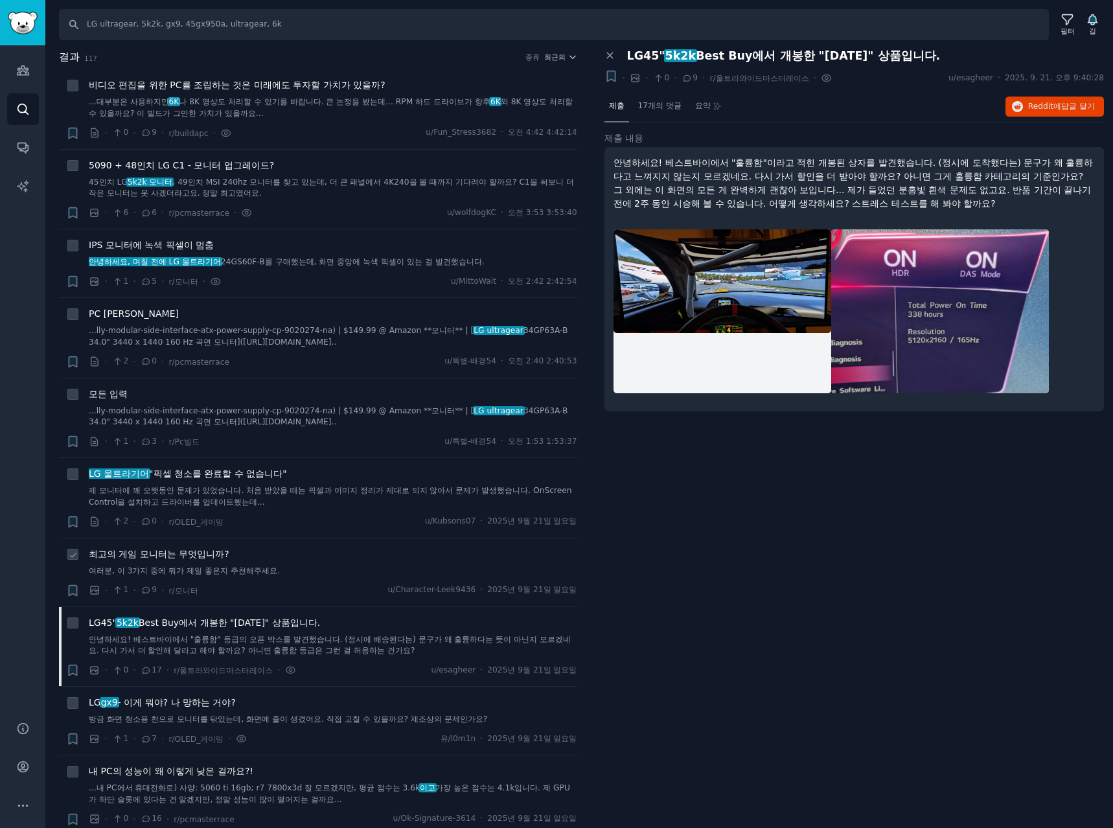
click at [181, 551] on font "최고의 게임 모니터는 무엇입니까?" at bounding box center [159, 554] width 141 height 10
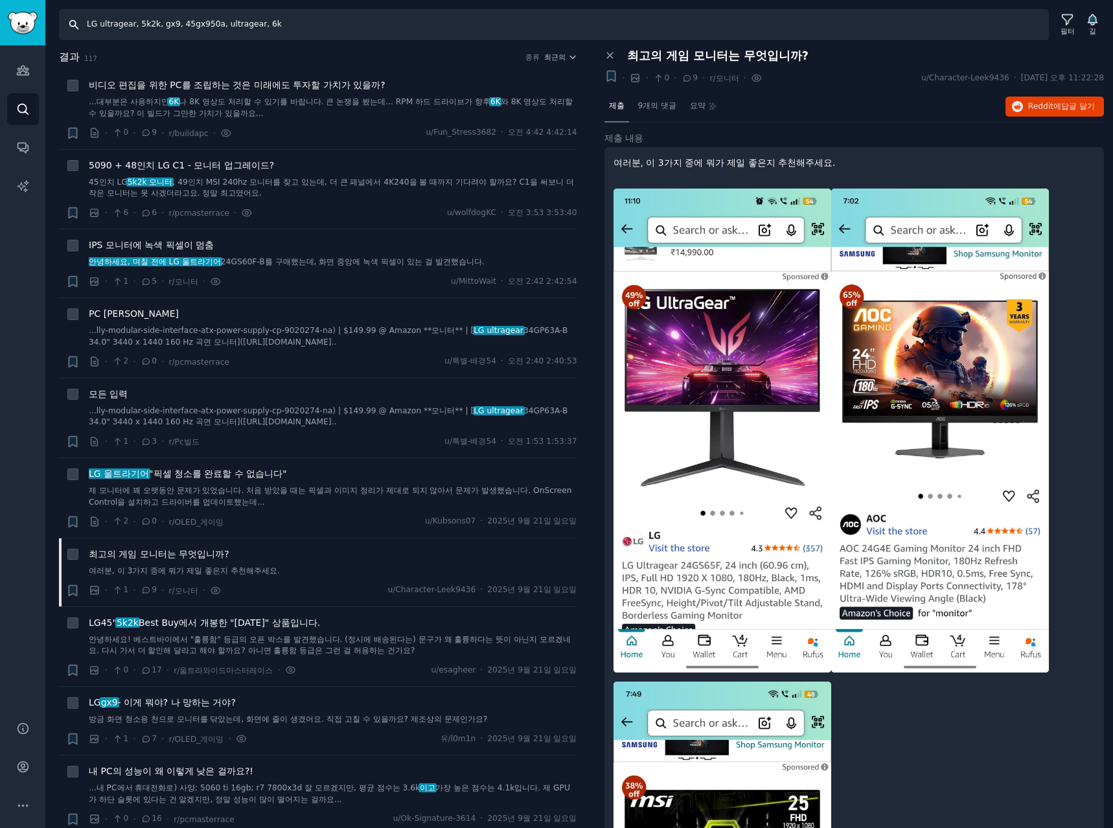
click at [272, 25] on input "LG ultragear, 5k2k, gx9, 45gx950a, ultragear, 6k" at bounding box center [554, 24] width 990 height 31
drag, startPoint x: 213, startPoint y: 27, endPoint x: -286, endPoint y: 22, distance: 499.0
click at [0, 22] on html "청중 찾다 대화 AI 보고서 돕다 계정 더 찾다 LG ultragear, 5k2k, gx9, 45gx950a, ultragear, 6k 필터 …" at bounding box center [556, 414] width 1113 height 828
type input "ultragear, 6k"
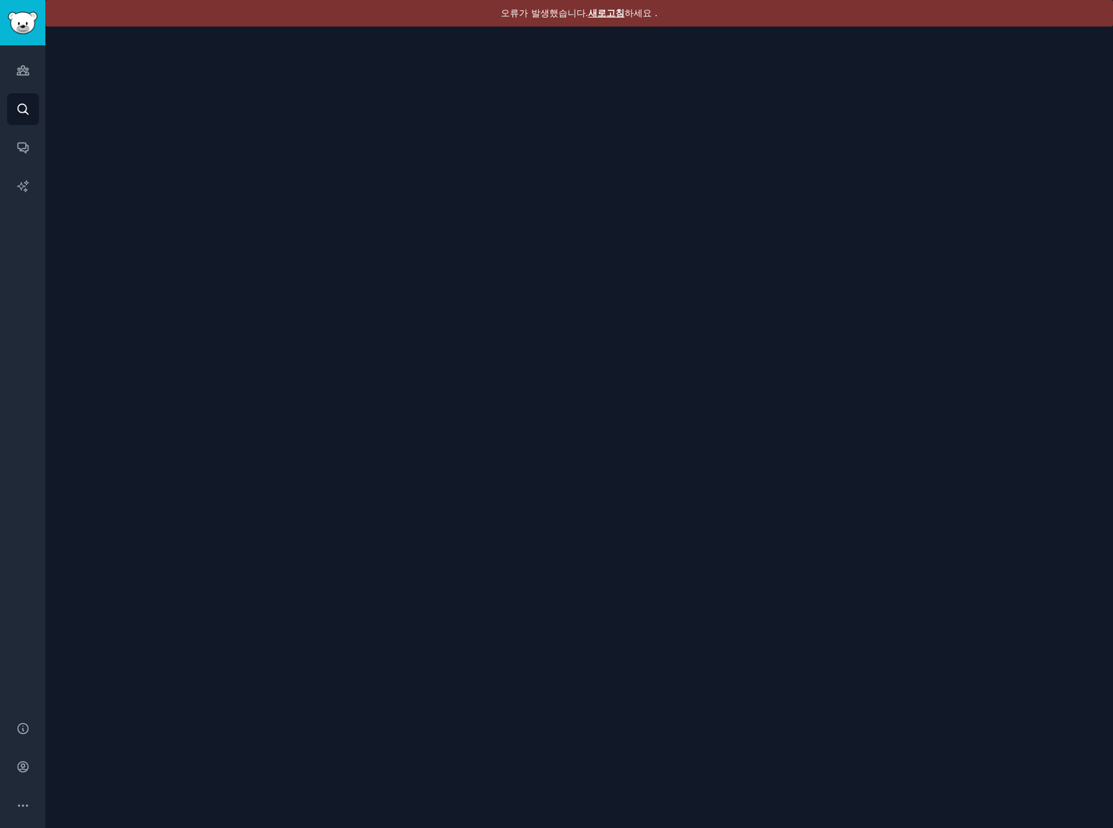
click at [603, 14] on font "새로고침" at bounding box center [606, 13] width 36 height 10
